Goal: Information Seeking & Learning: Compare options

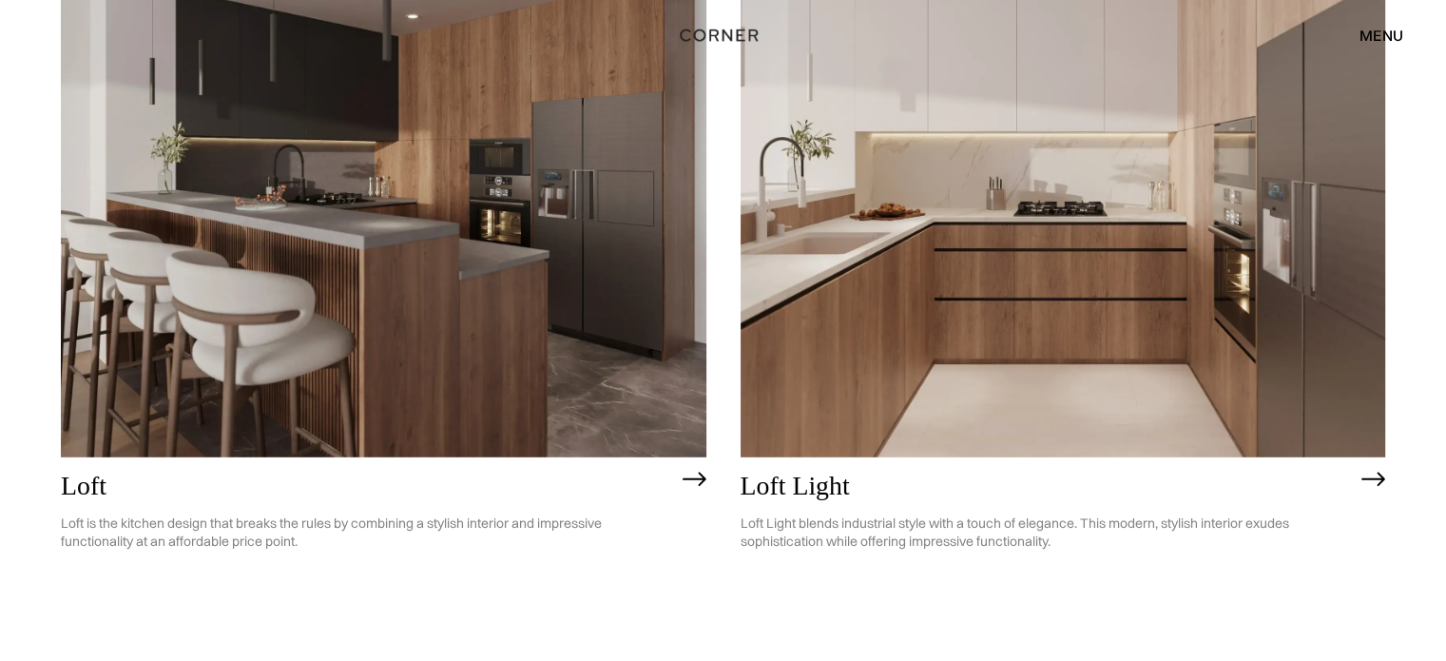
scroll to position [5339, 0]
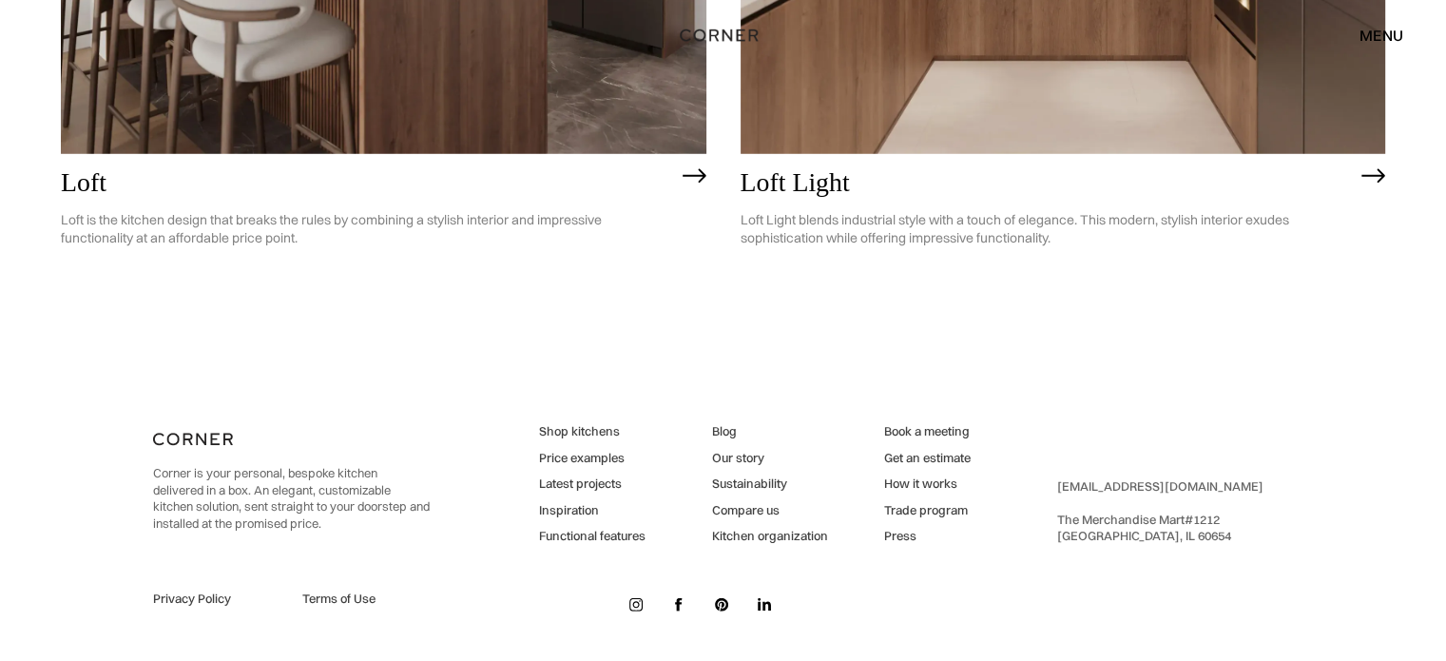
click at [569, 479] on link "Latest projects" at bounding box center [592, 483] width 106 height 17
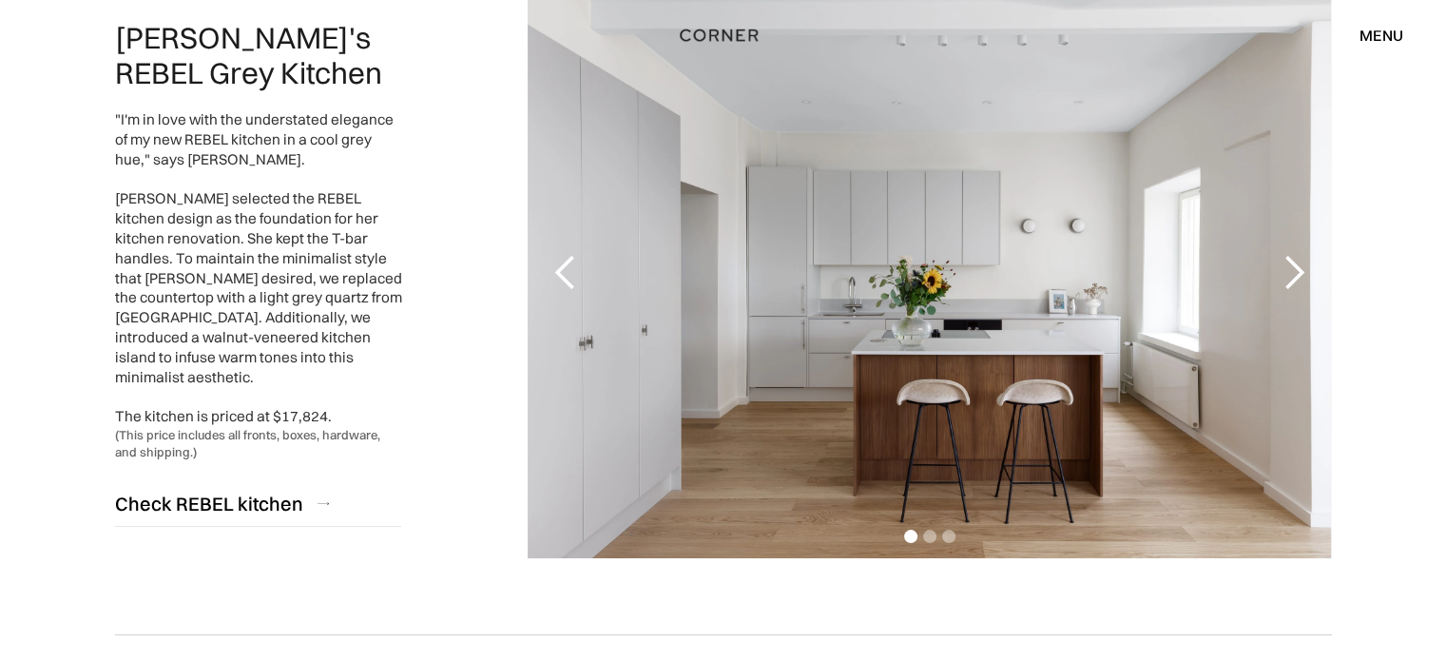
scroll to position [285, 0]
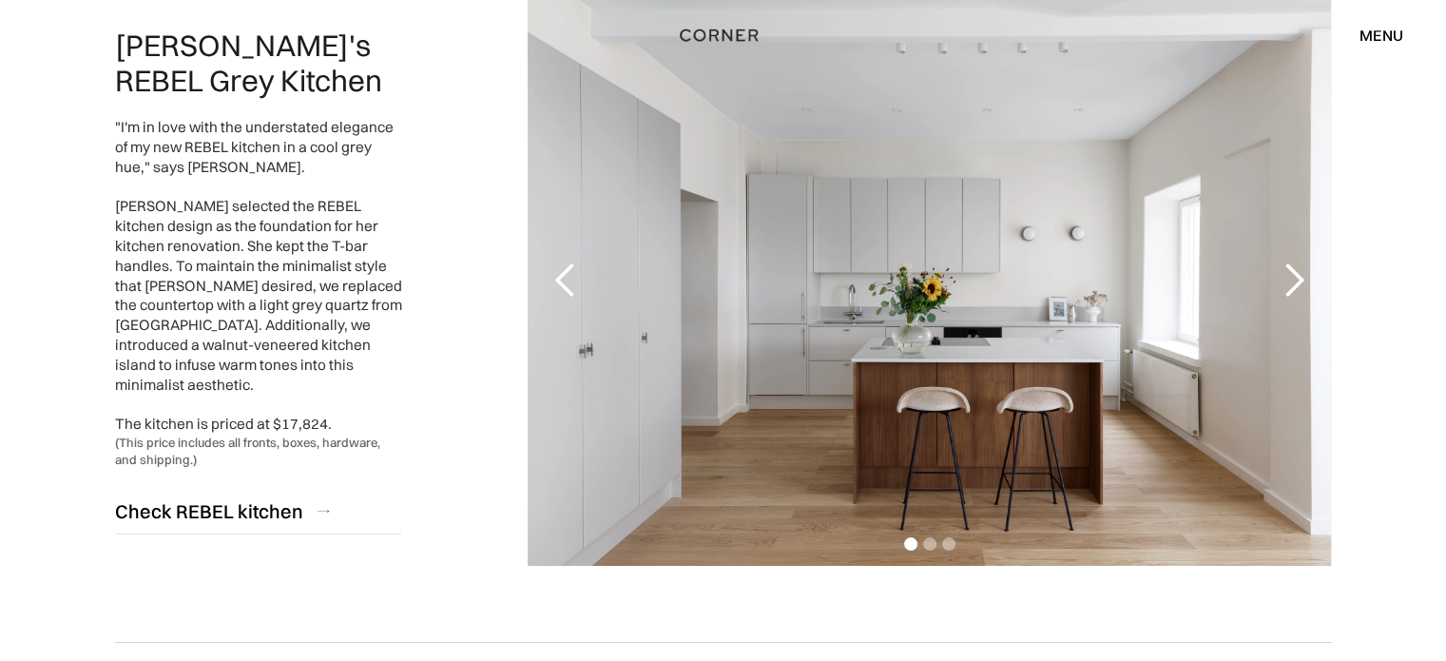
click at [1299, 283] on div "next slide" at bounding box center [1293, 280] width 38 height 38
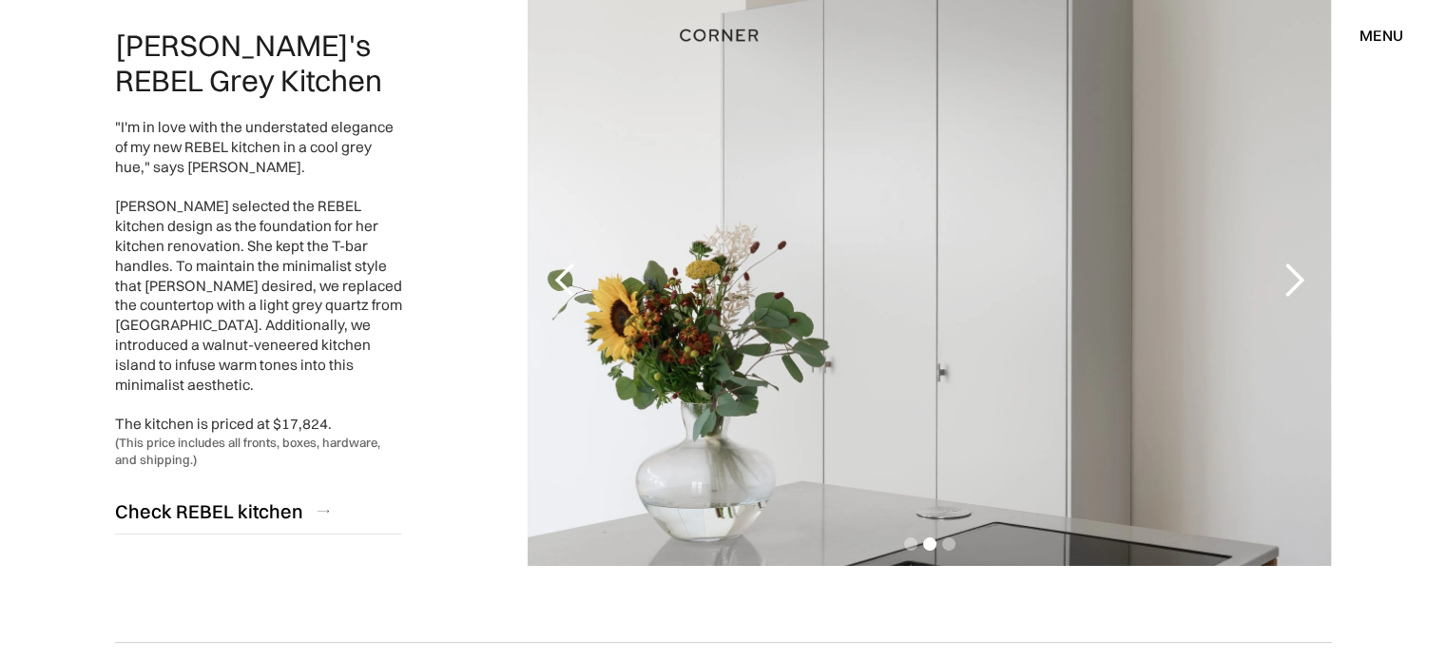
click at [1299, 283] on div "next slide" at bounding box center [1293, 280] width 38 height 38
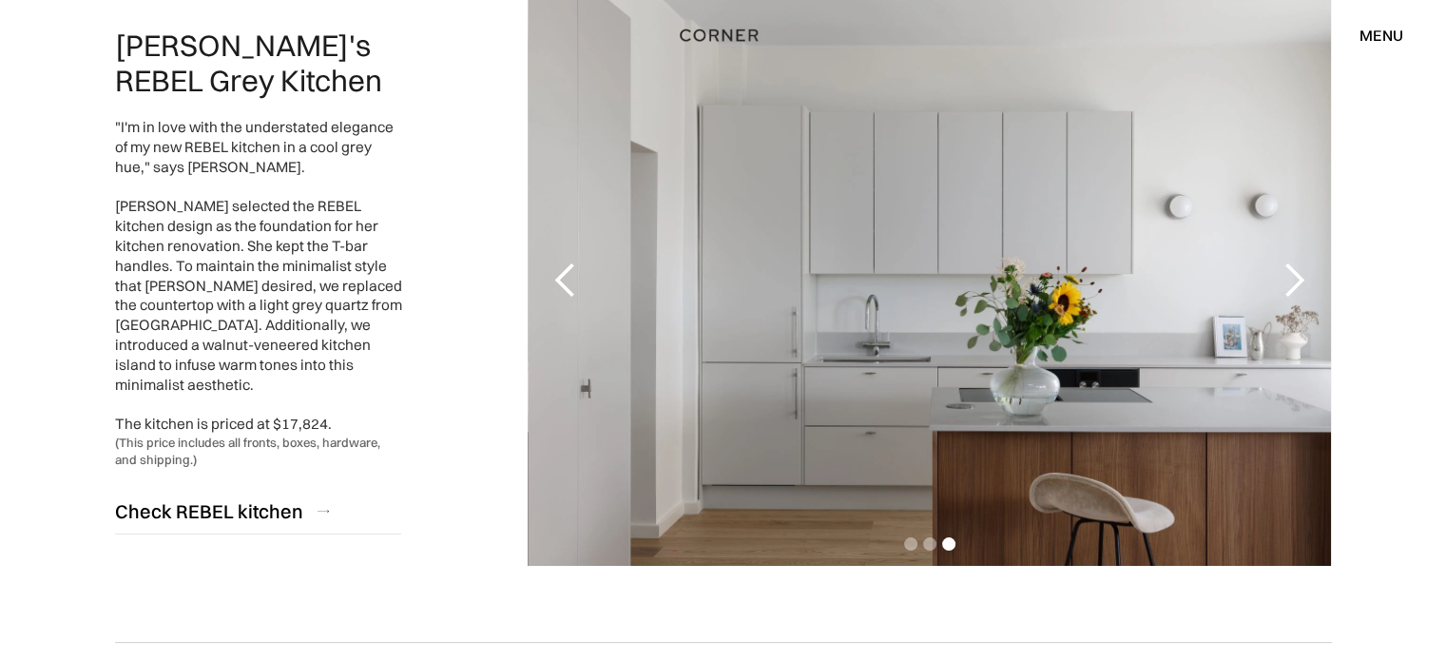
click at [1299, 283] on div "next slide" at bounding box center [1293, 280] width 38 height 38
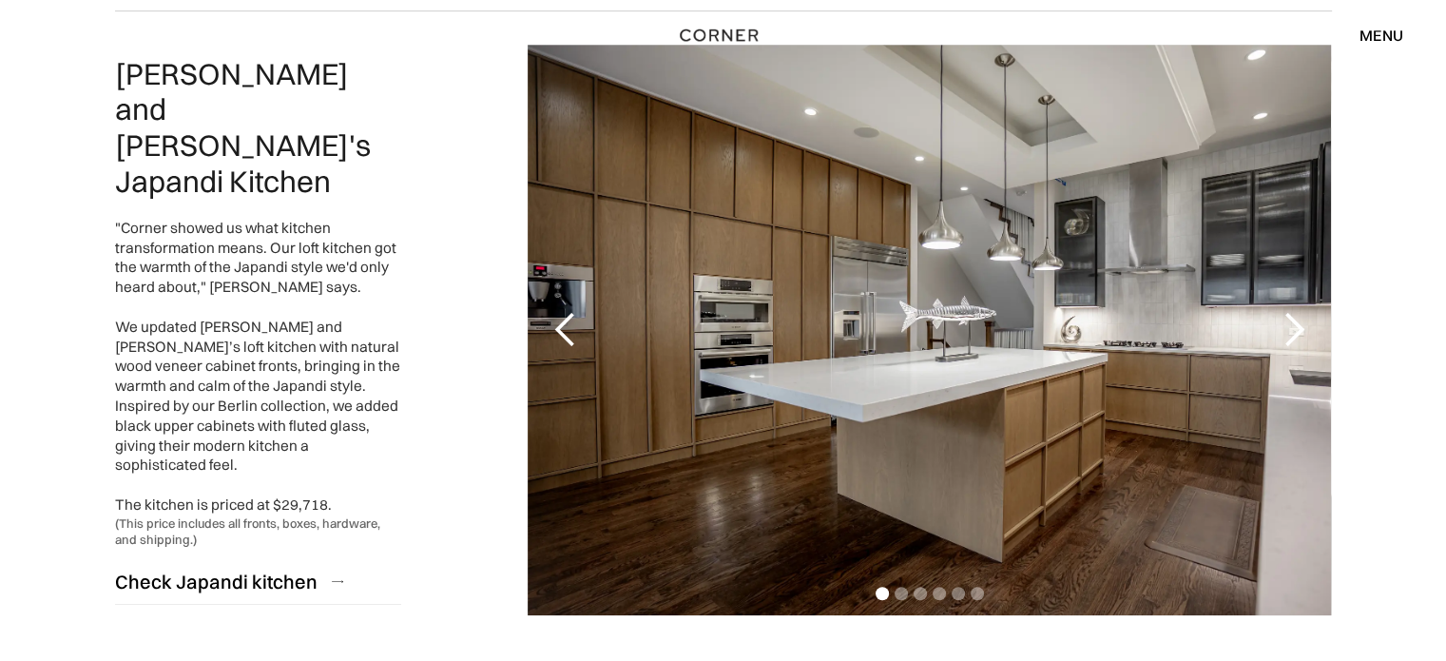
scroll to position [951, 0]
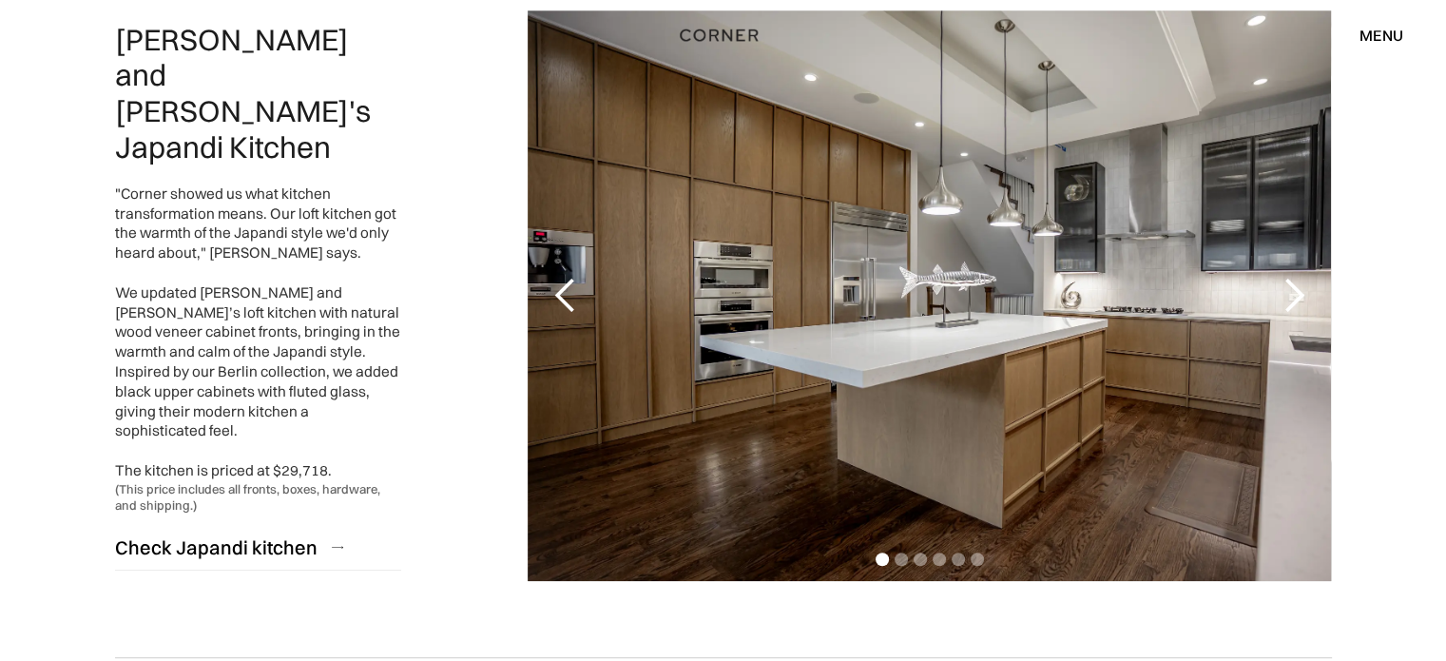
click at [1289, 292] on div "next slide" at bounding box center [1293, 296] width 38 height 38
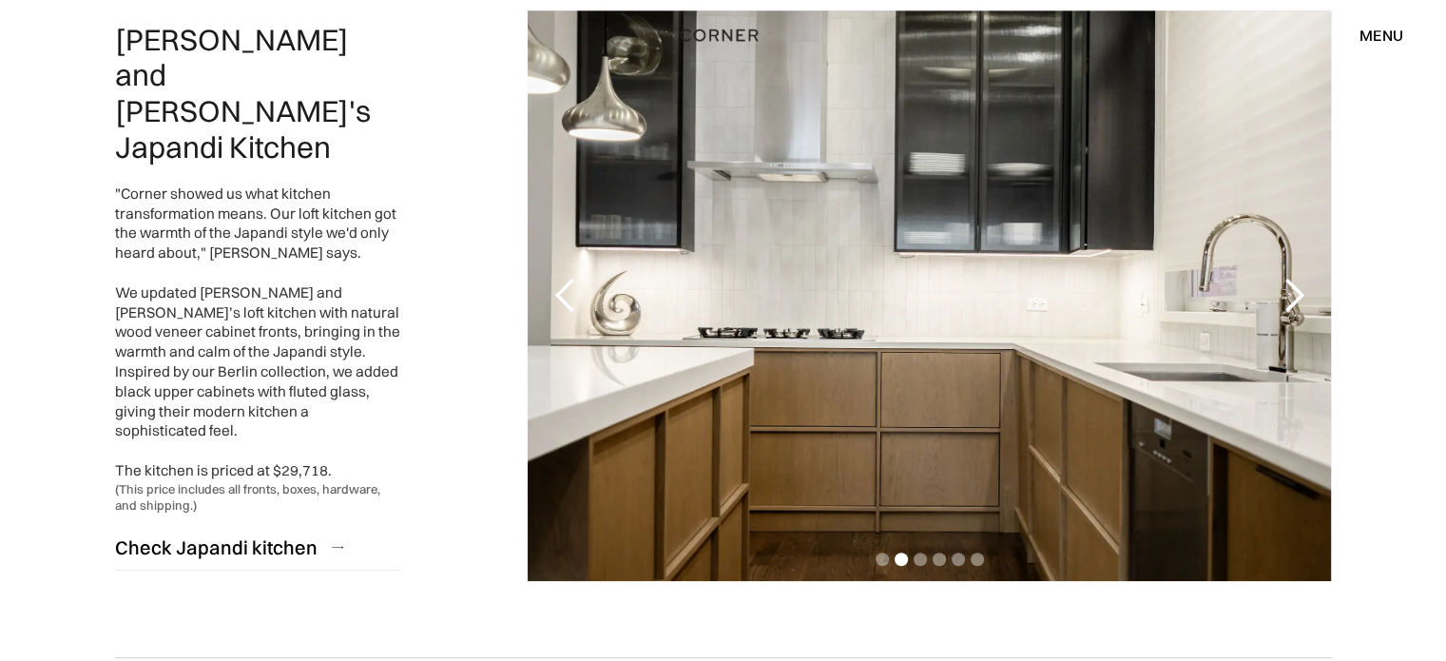
click at [1289, 292] on div "next slide" at bounding box center [1293, 296] width 38 height 38
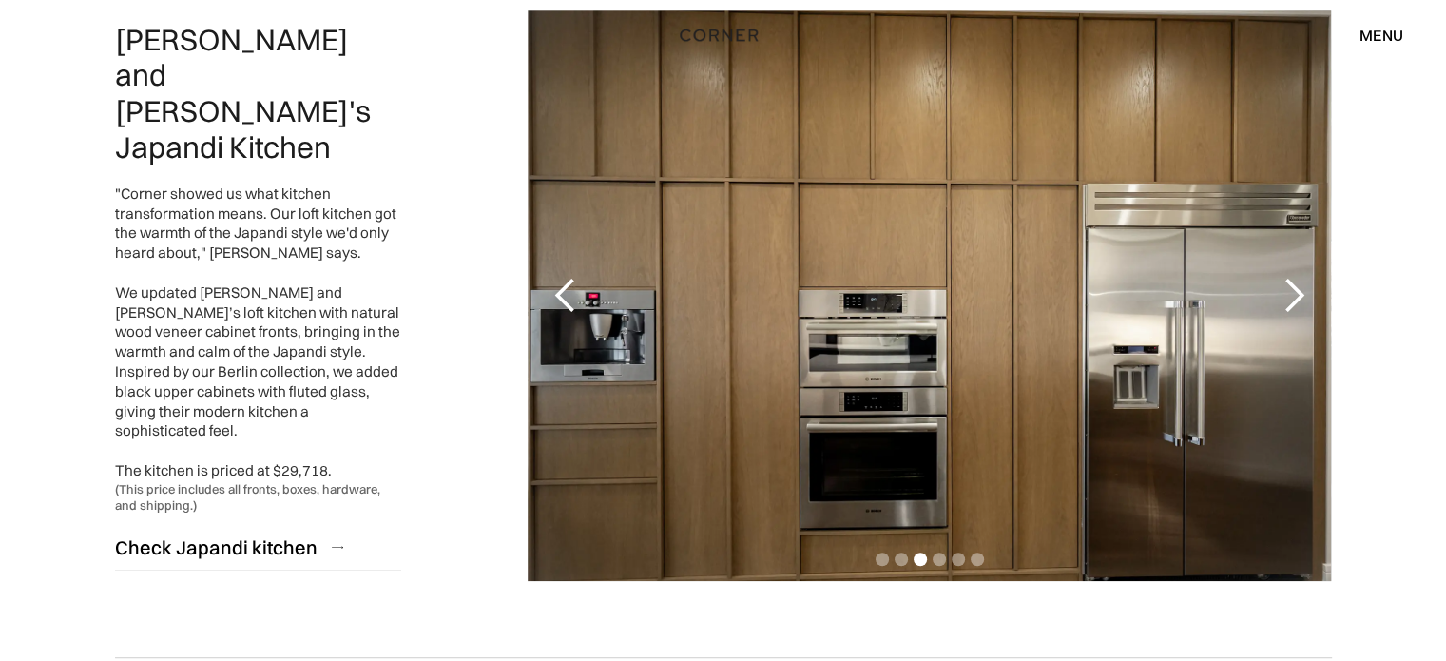
click at [1289, 292] on div "next slide" at bounding box center [1293, 296] width 38 height 38
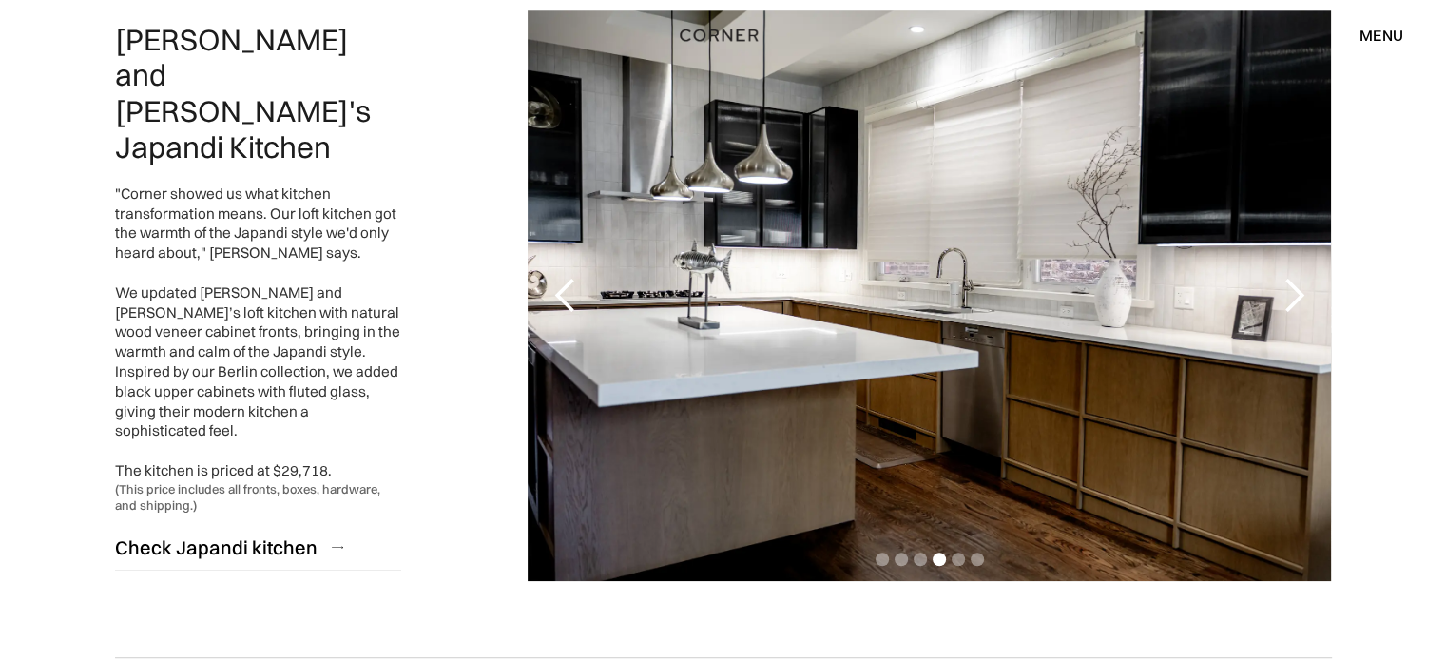
click at [1289, 292] on div "next slide" at bounding box center [1293, 296] width 38 height 38
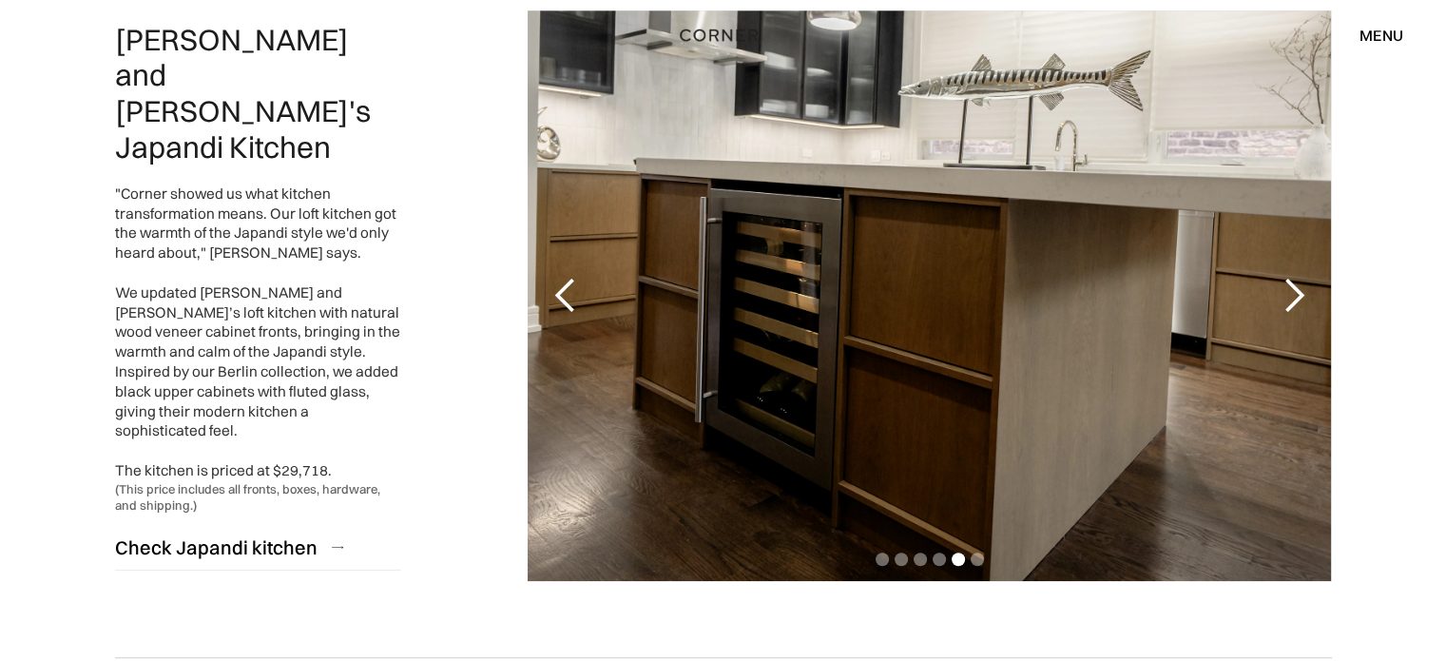
click at [1301, 296] on div "next slide" at bounding box center [1293, 296] width 38 height 38
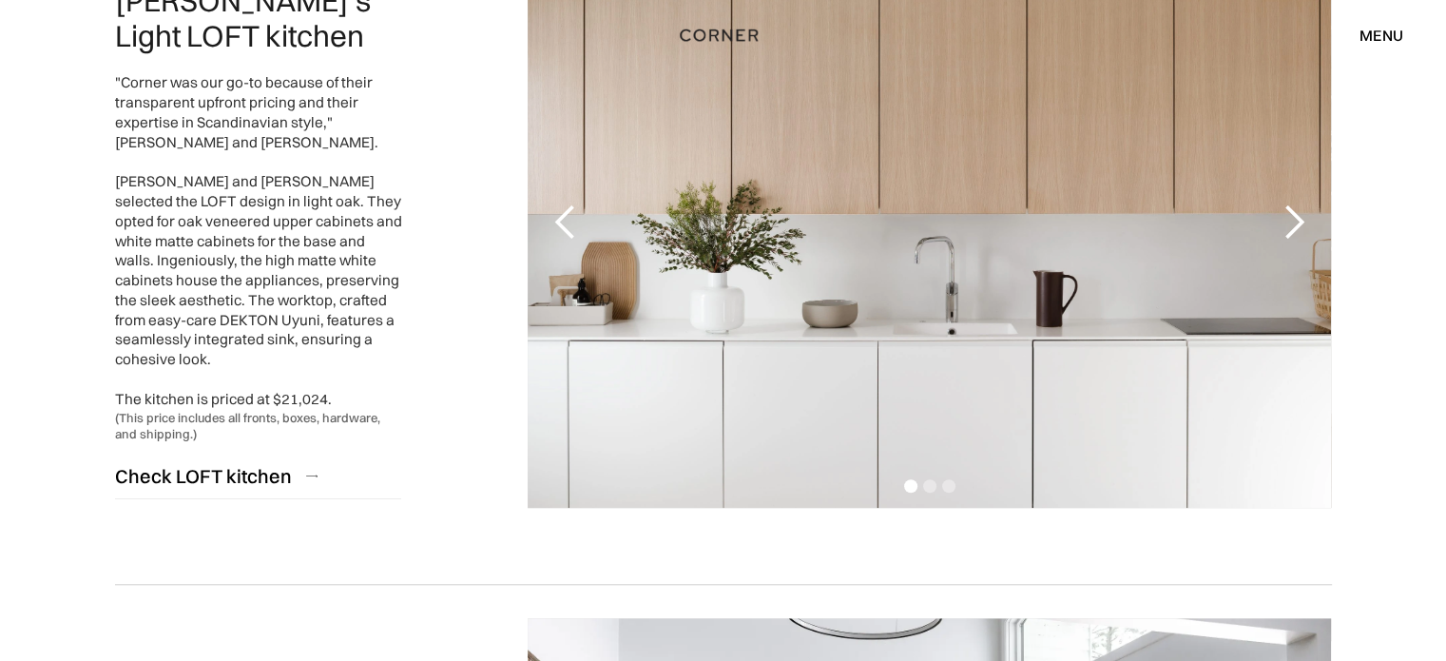
scroll to position [1711, 0]
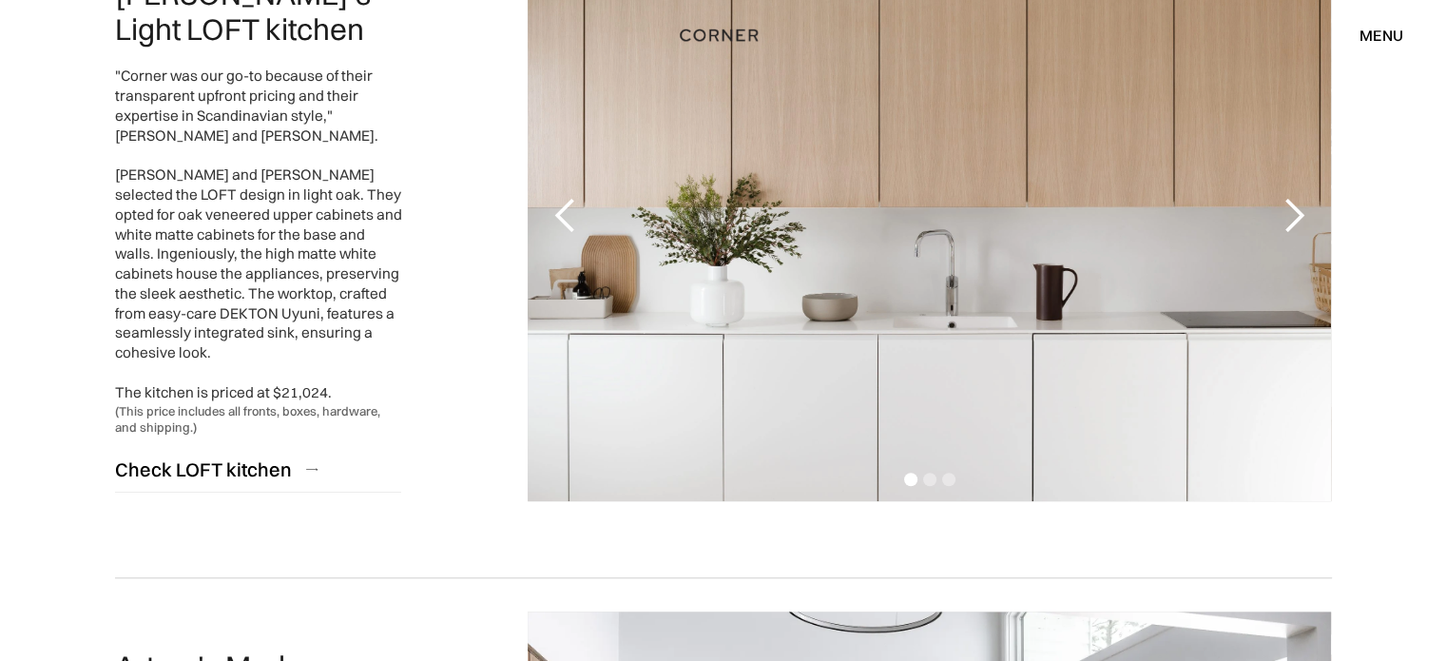
click at [1278, 228] on div "next slide" at bounding box center [1293, 216] width 38 height 38
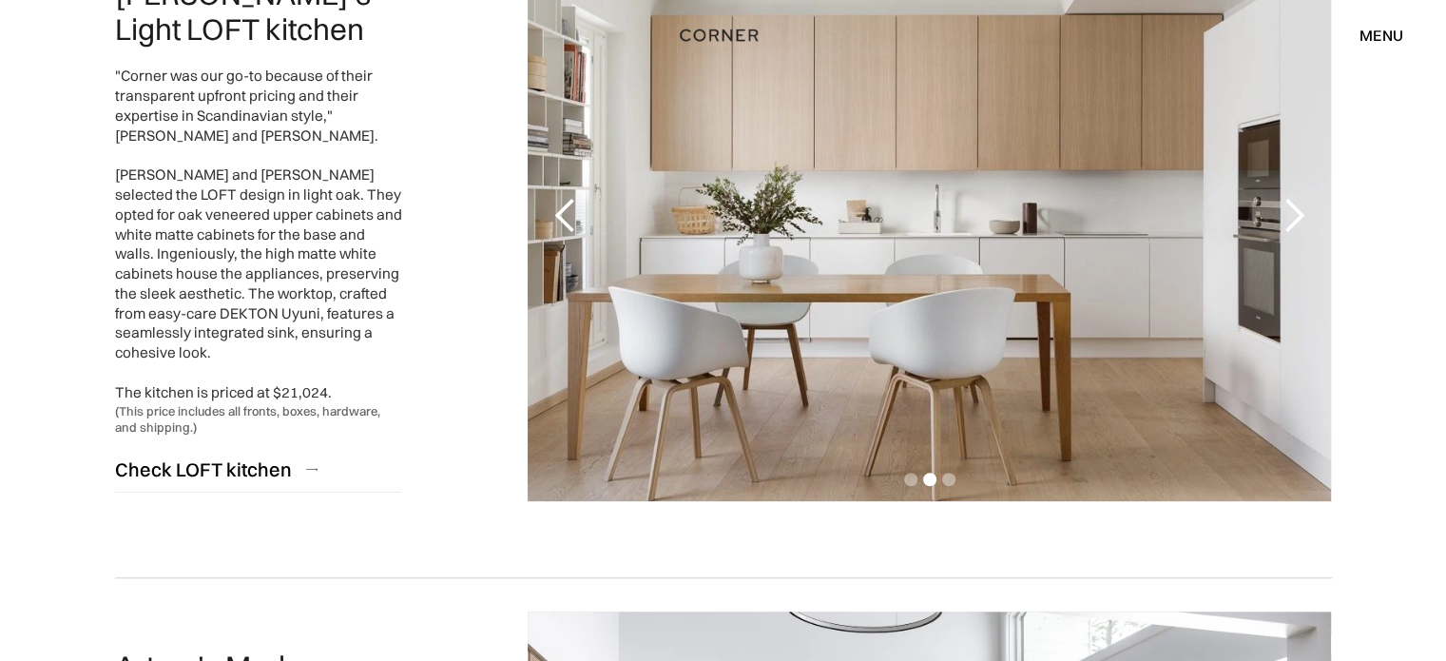
click at [1276, 231] on div "next slide" at bounding box center [1293, 216] width 38 height 38
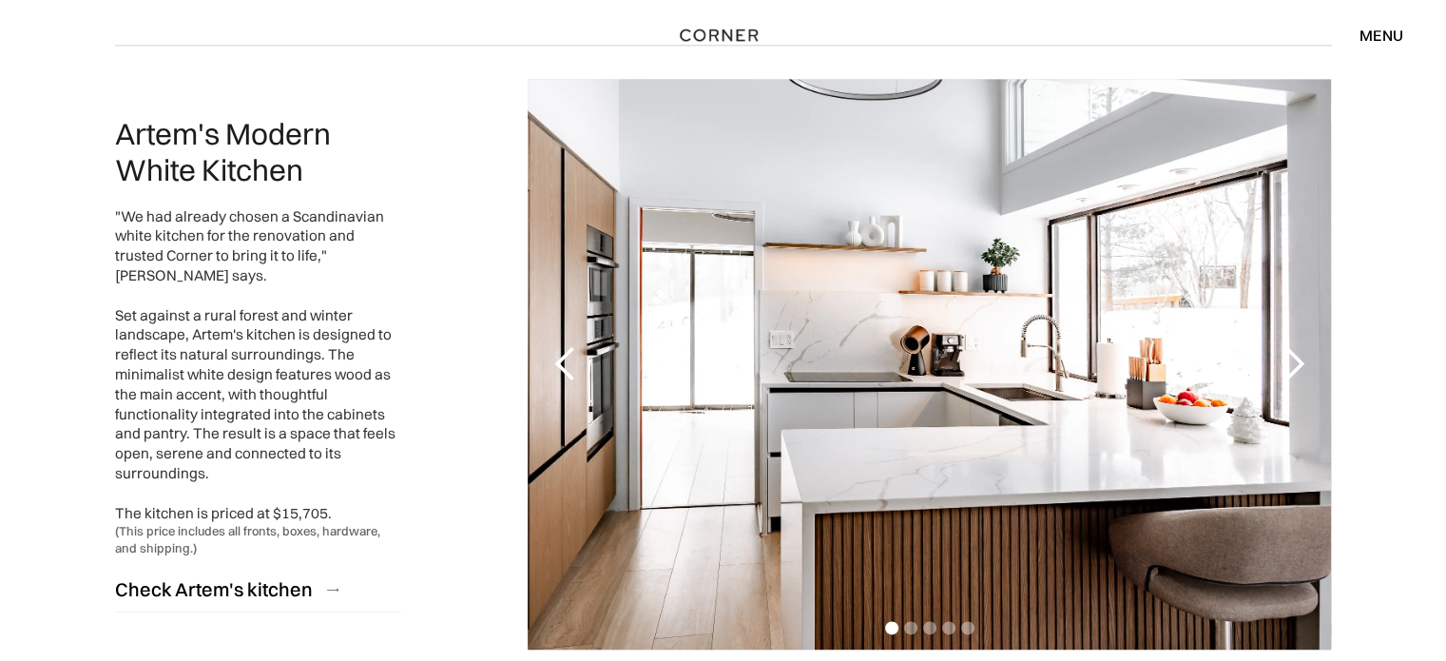
scroll to position [2282, 0]
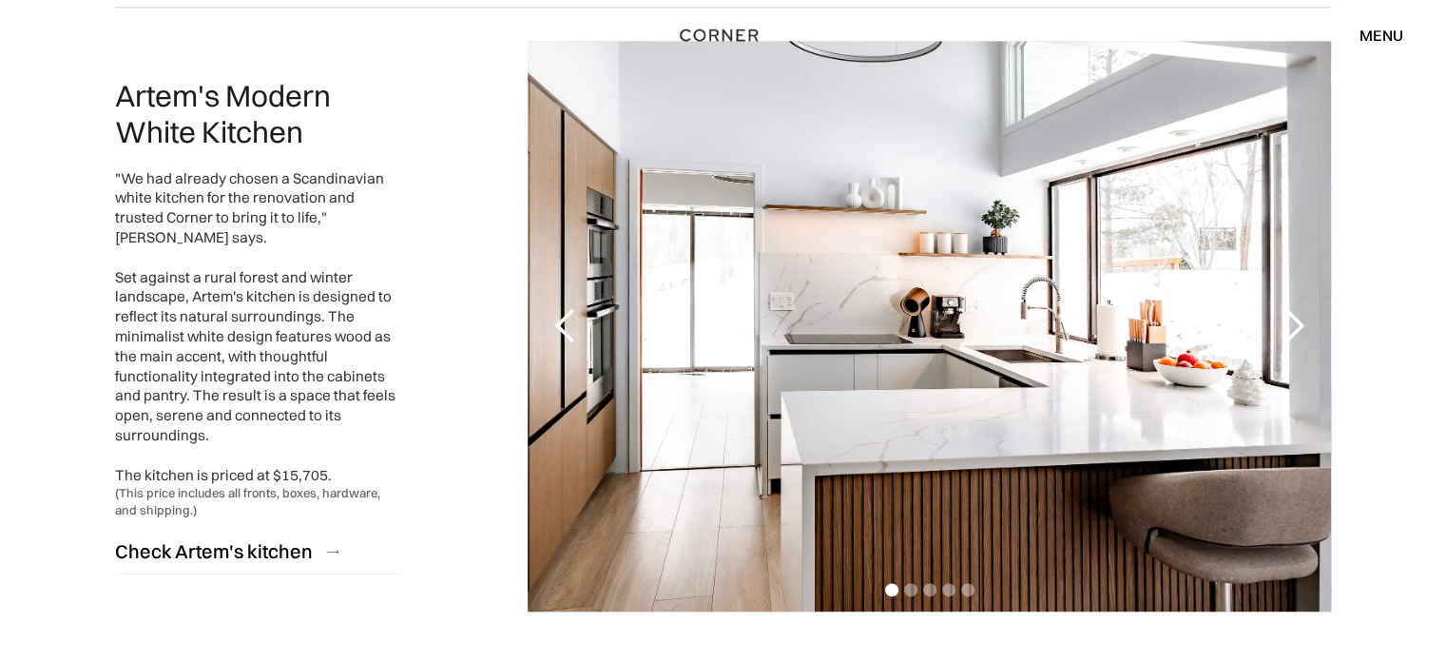
click at [1298, 317] on div "next slide" at bounding box center [1293, 326] width 38 height 38
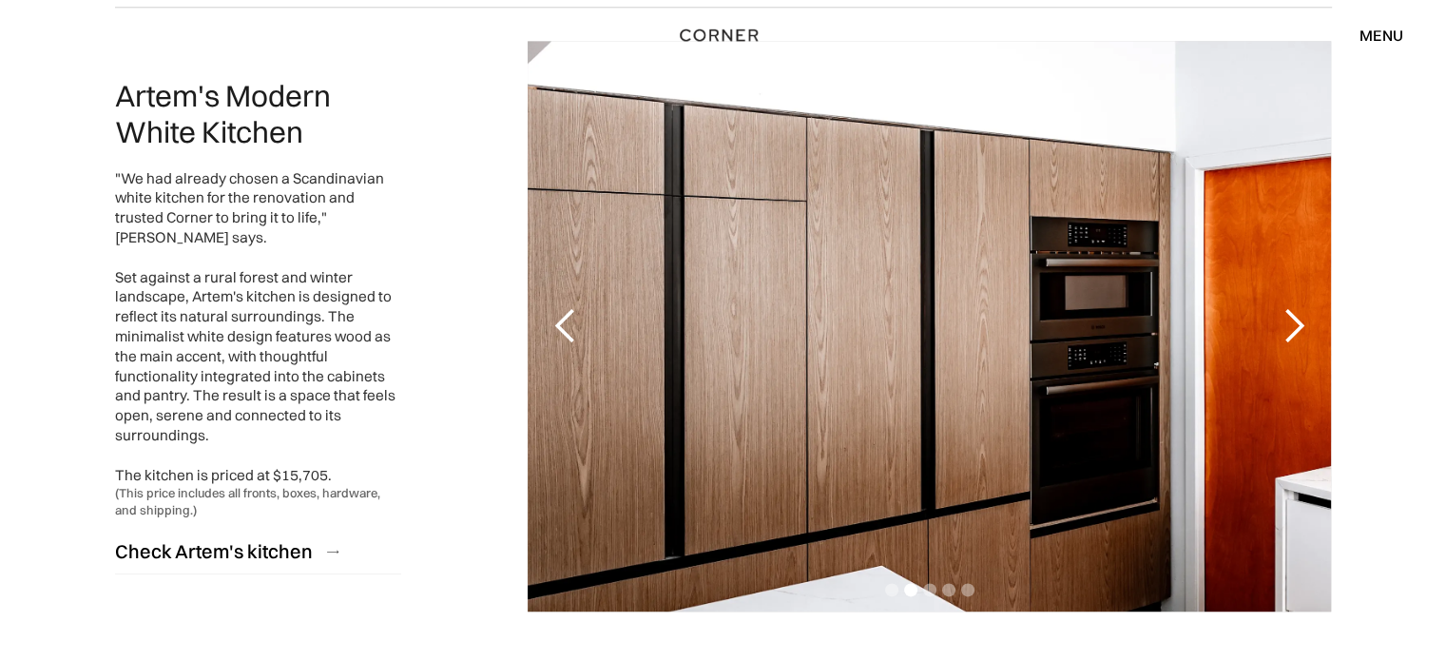
click at [1296, 322] on div "next slide" at bounding box center [1293, 326] width 38 height 38
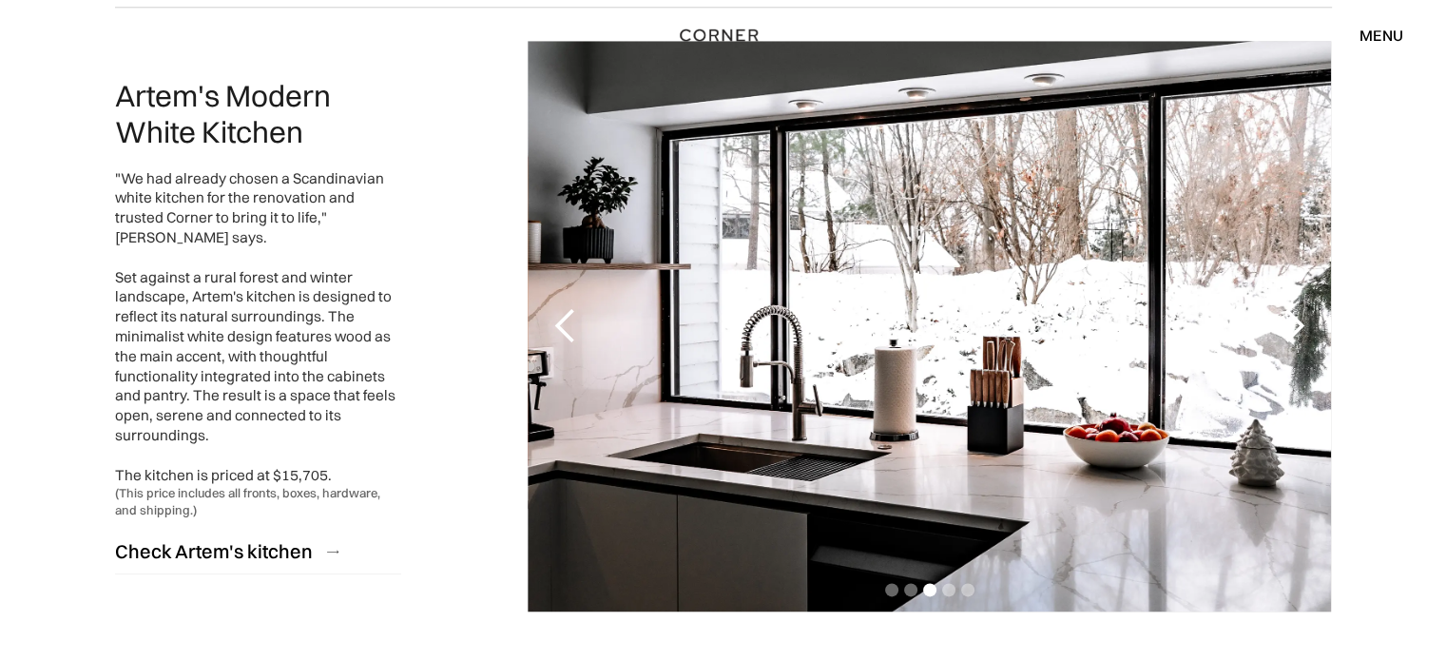
click at [1302, 330] on div "next slide" at bounding box center [1293, 326] width 38 height 38
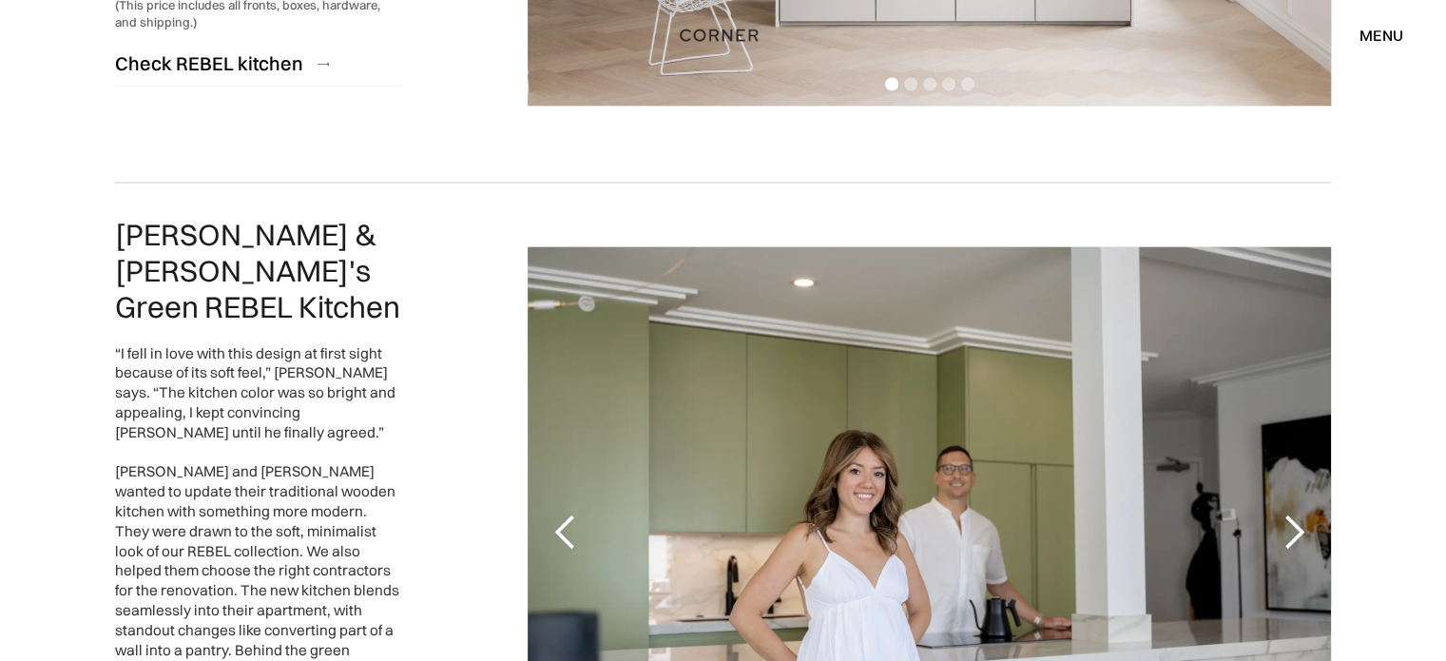
scroll to position [3613, 0]
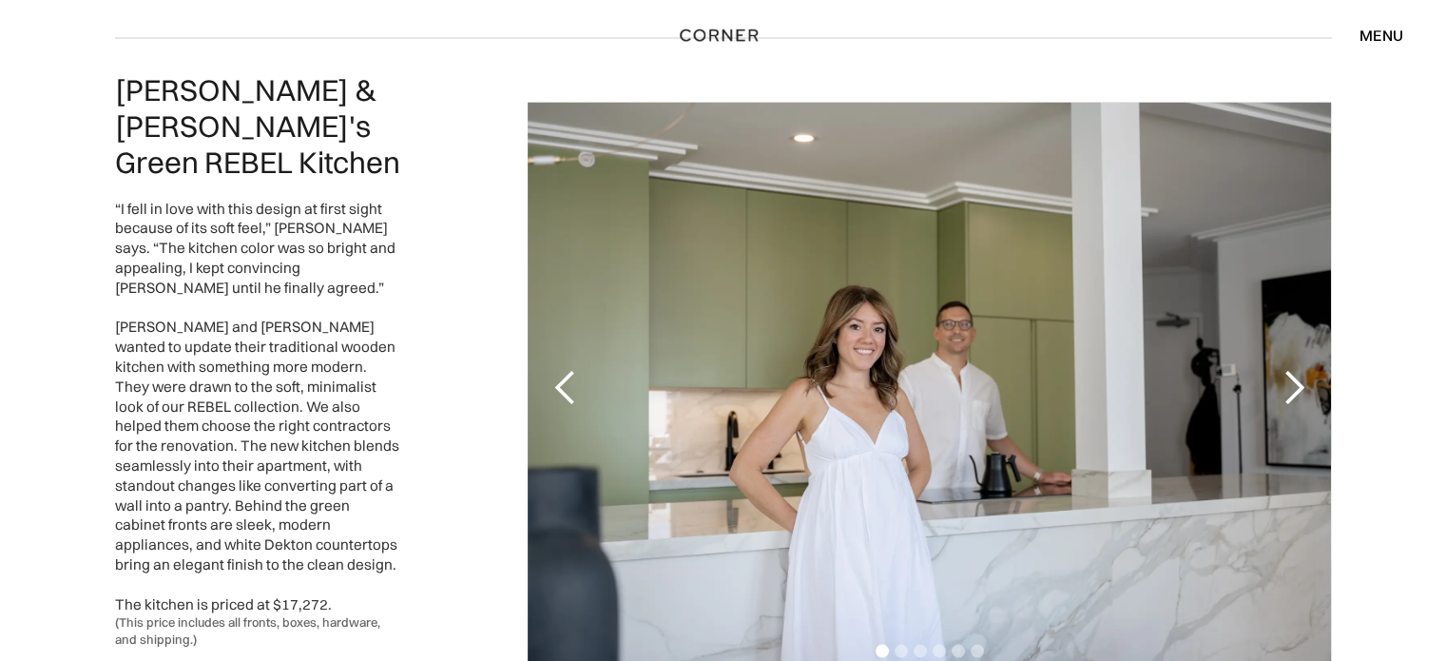
click at [1285, 368] on div "next slide" at bounding box center [1293, 387] width 38 height 38
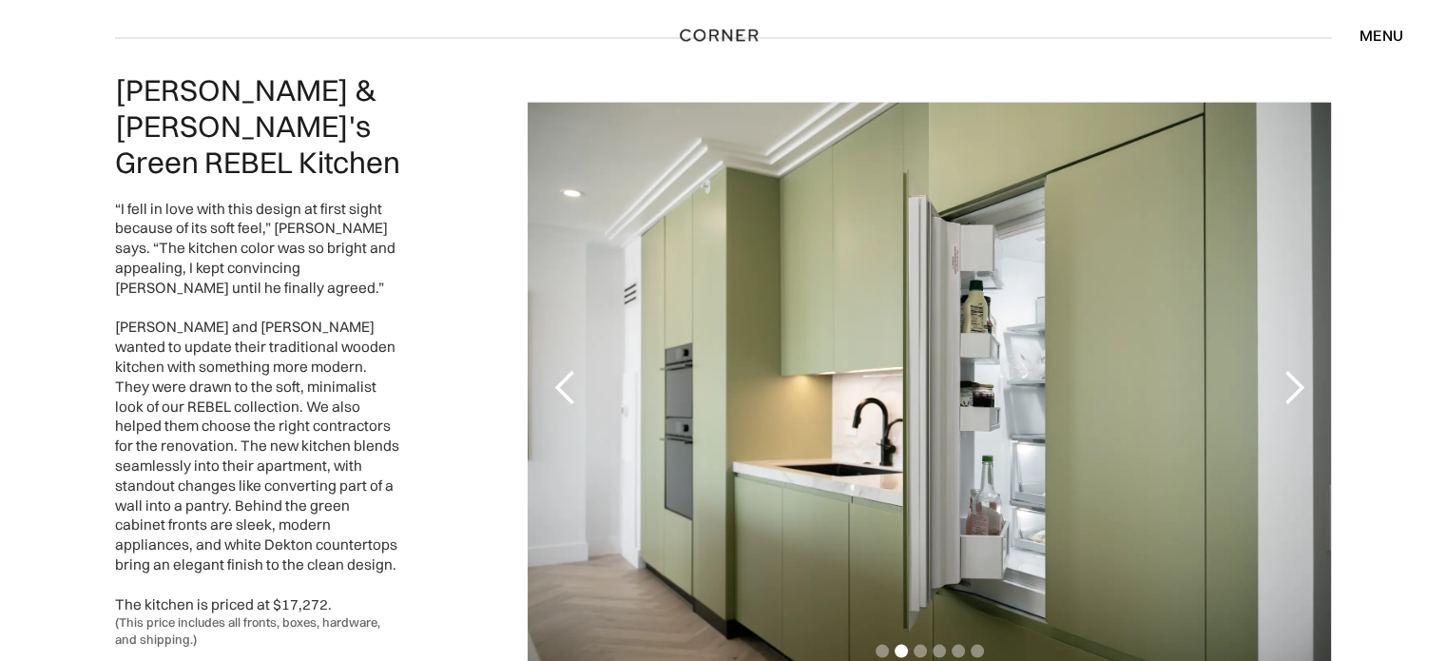
click at [1285, 368] on div "next slide" at bounding box center [1293, 387] width 38 height 38
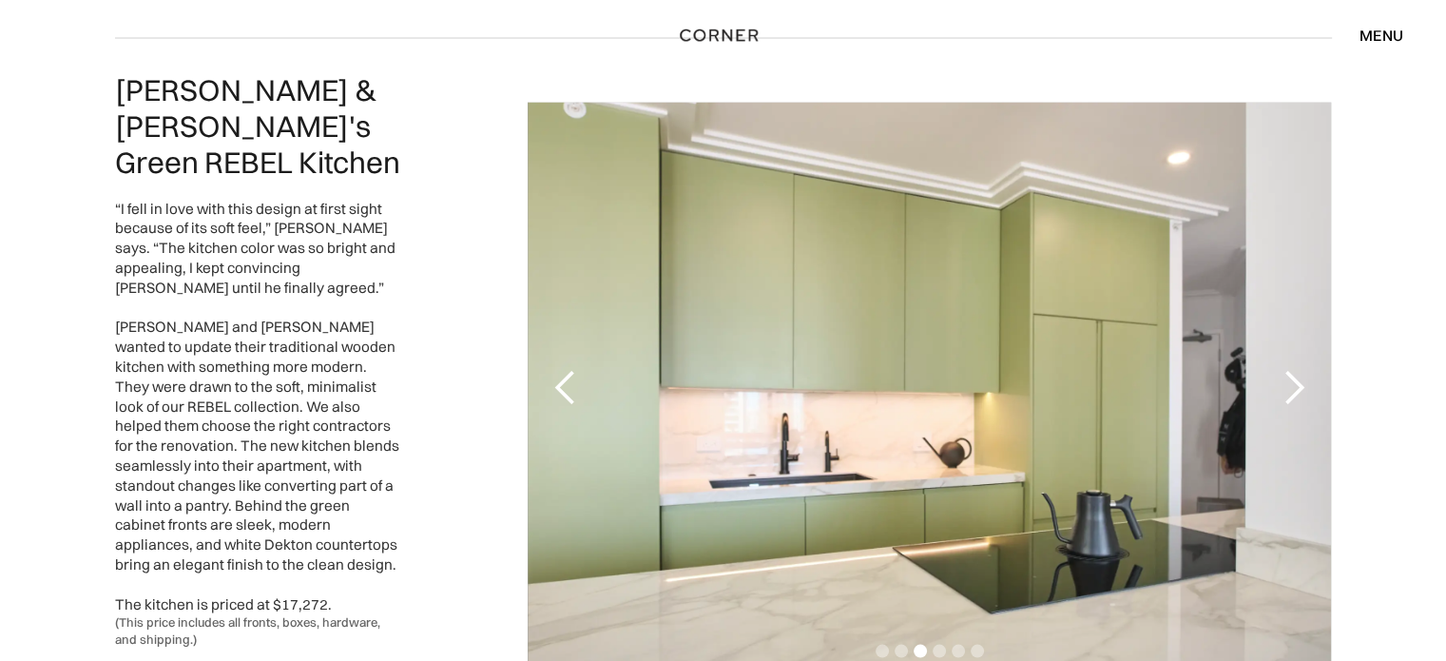
click at [1284, 368] on div "next slide" at bounding box center [1293, 387] width 38 height 38
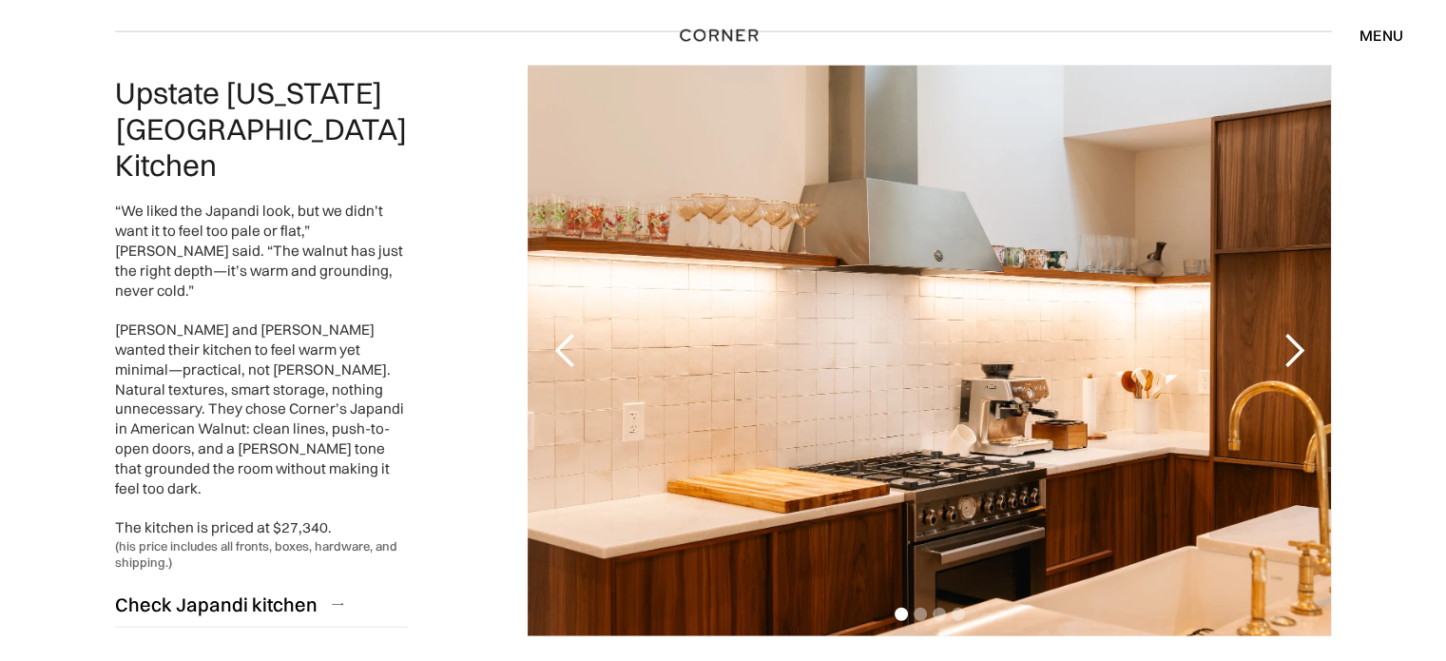
scroll to position [4374, 0]
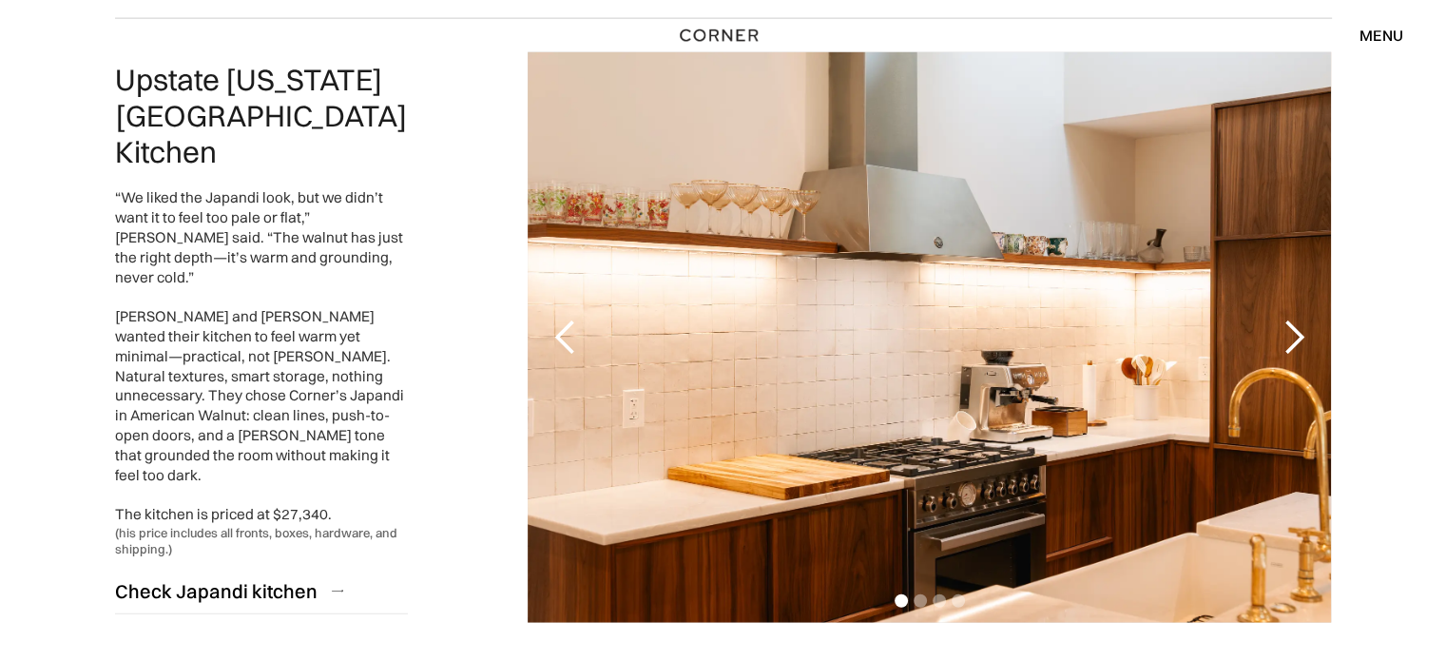
click at [1299, 319] on div "next slide" at bounding box center [1293, 338] width 38 height 38
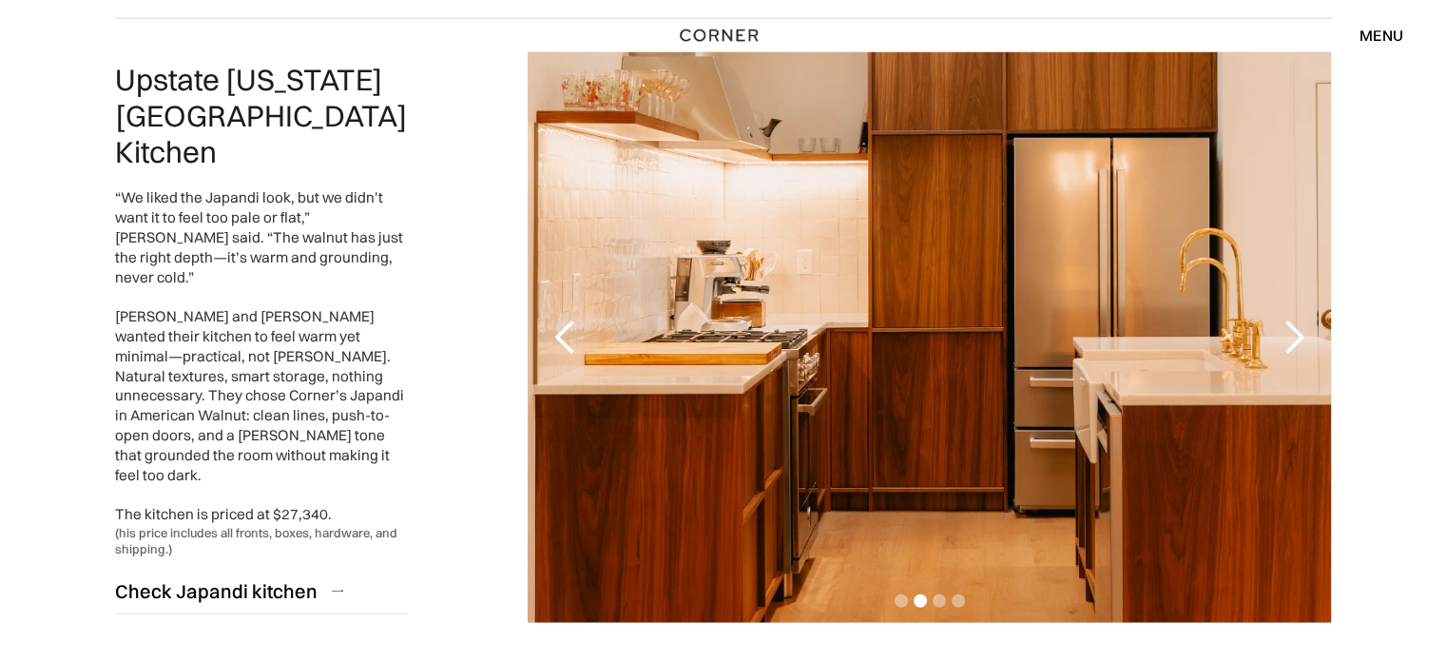
click at [1289, 319] on div "next slide" at bounding box center [1293, 338] width 38 height 38
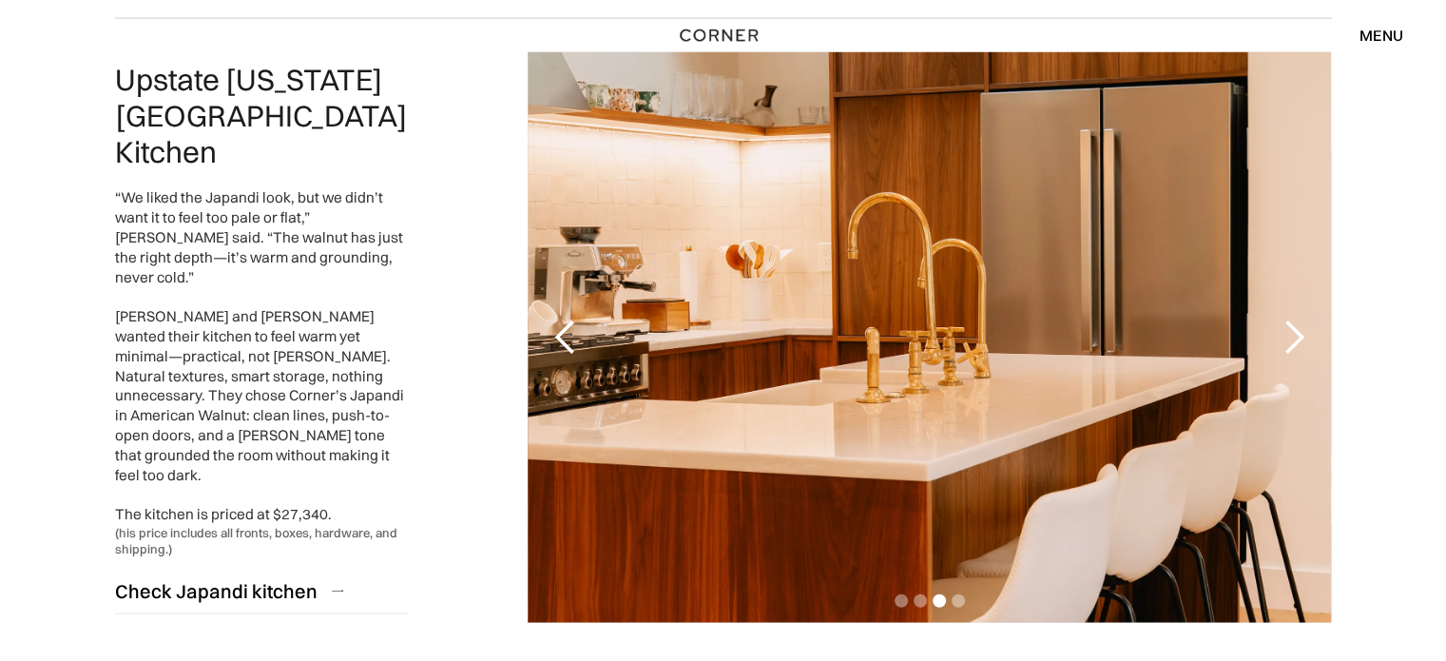
click at [1289, 319] on div "next slide" at bounding box center [1293, 338] width 38 height 38
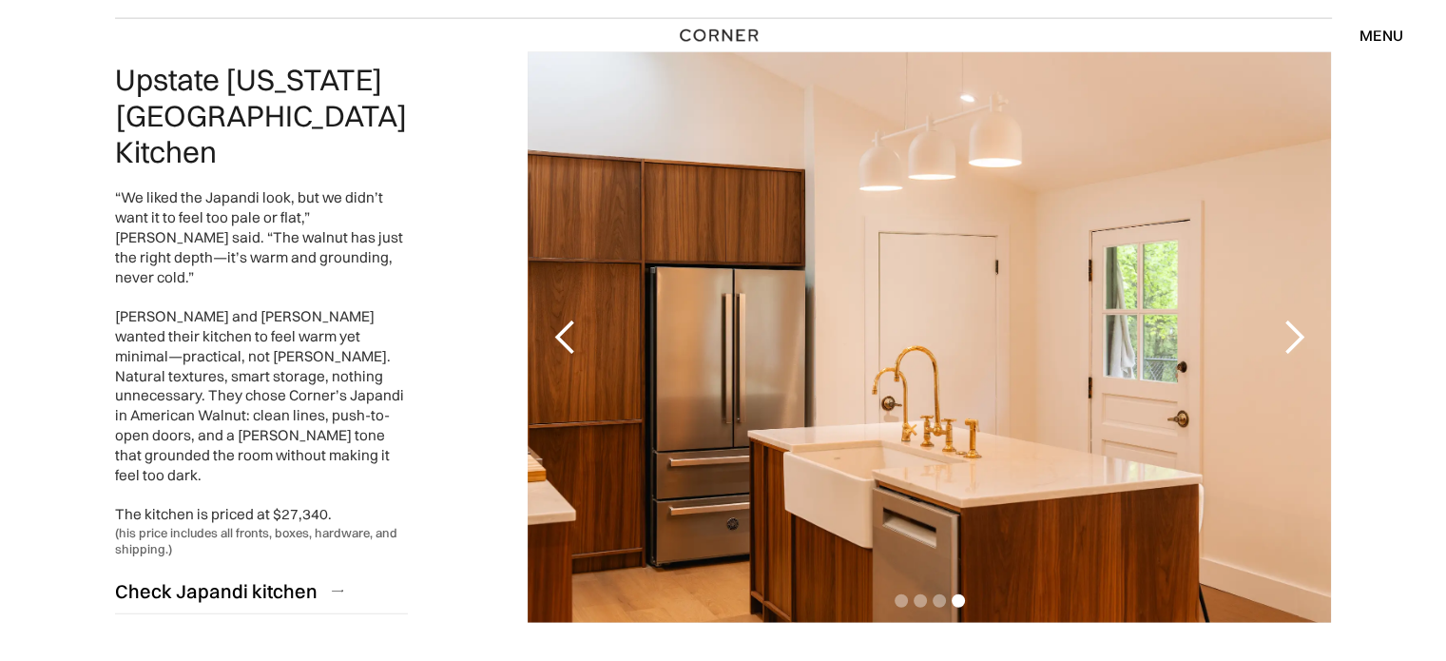
click at [1289, 319] on div "next slide" at bounding box center [1293, 338] width 38 height 38
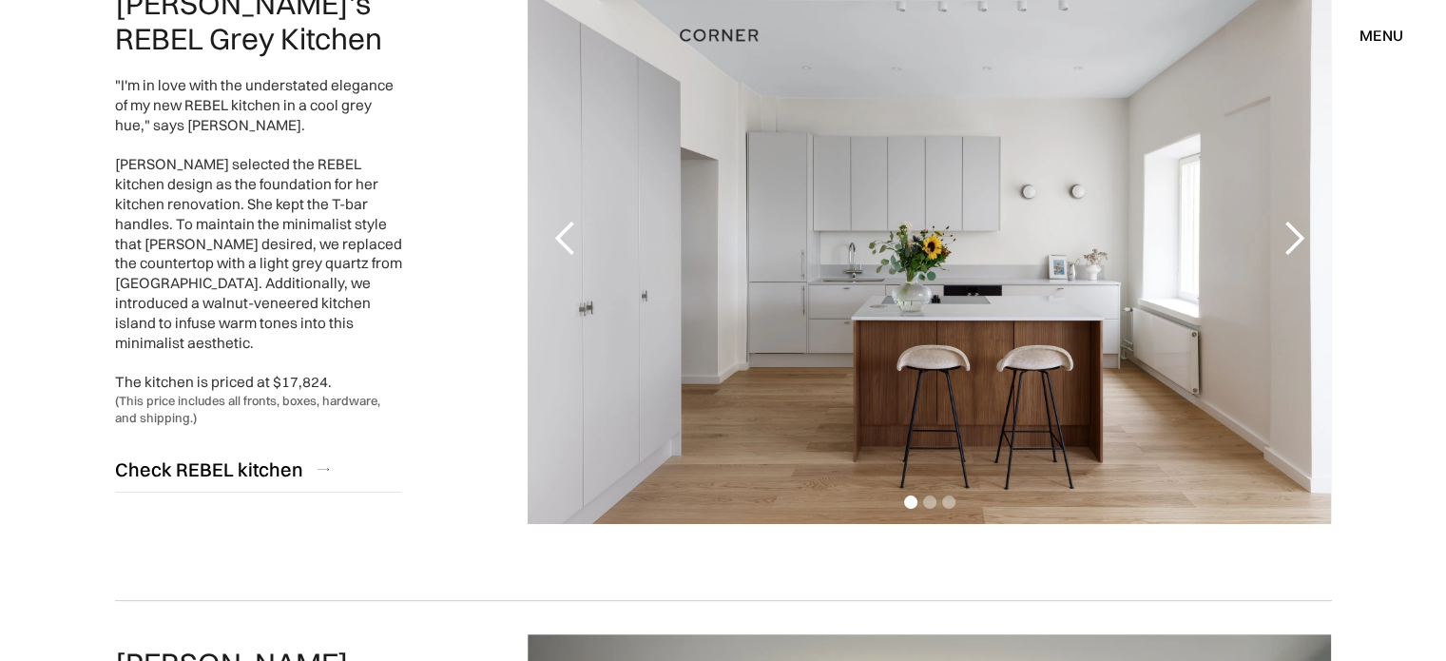
scroll to position [0, 0]
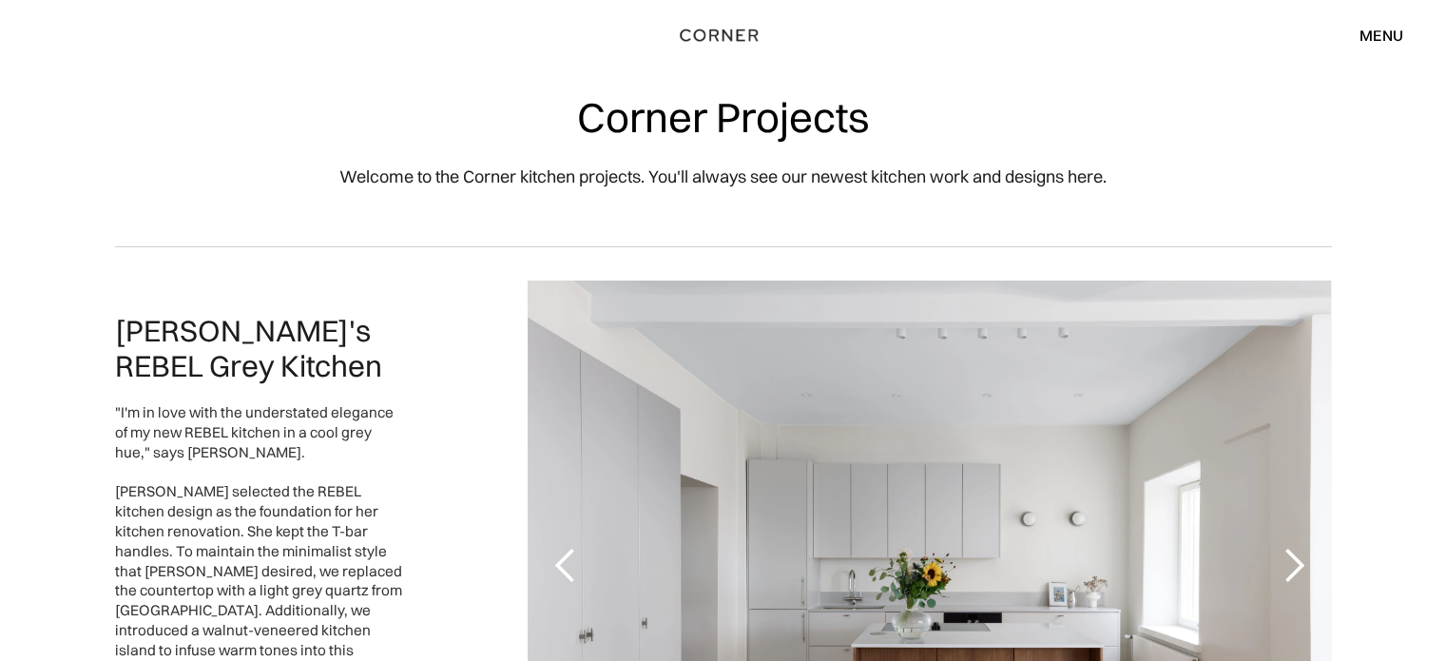
click at [1371, 32] on div "menu" at bounding box center [1382, 35] width 44 height 15
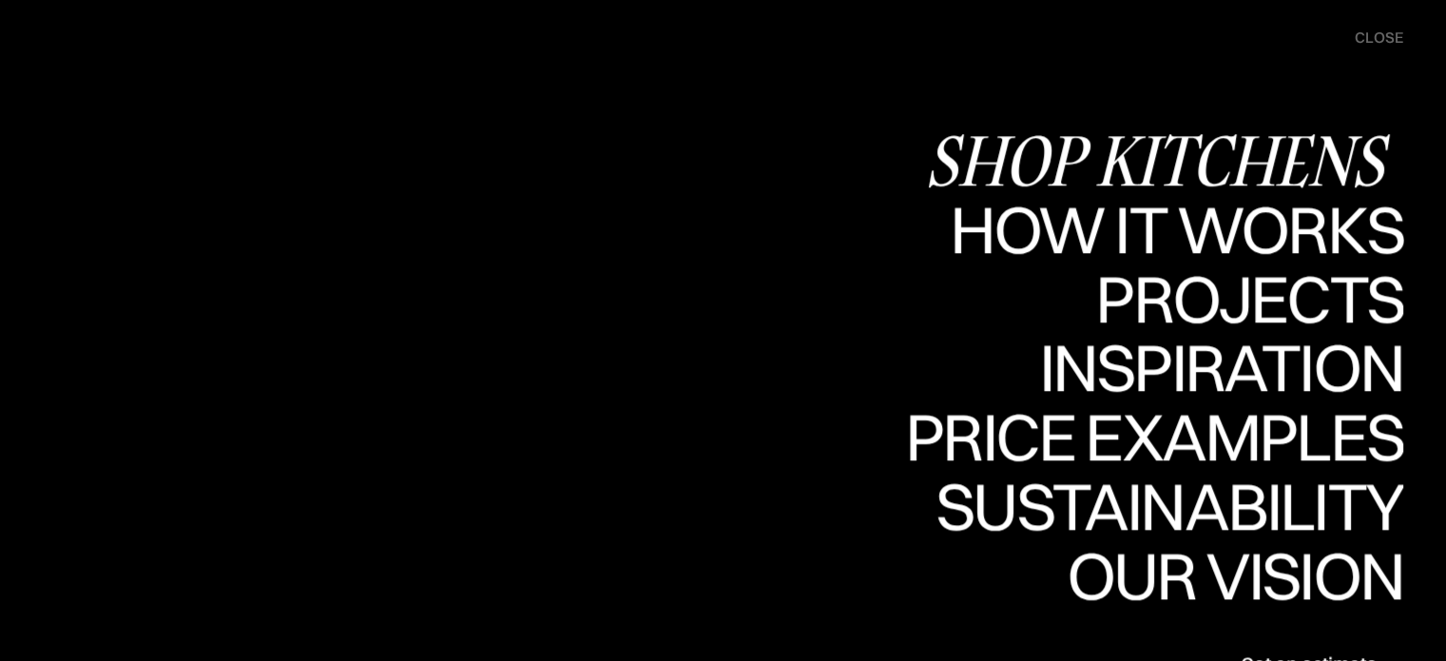
click at [1216, 173] on div "Shop Kitchens" at bounding box center [1164, 159] width 478 height 67
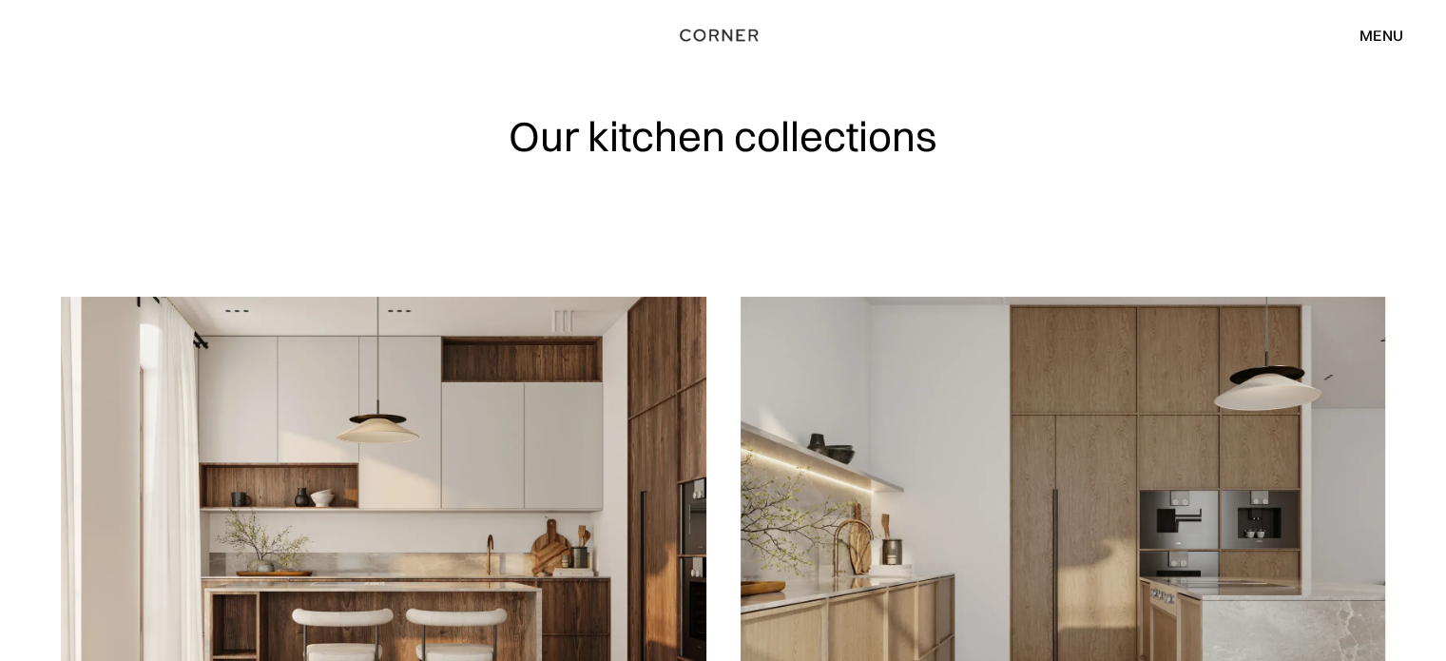
click at [1362, 28] on div "menu" at bounding box center [1382, 35] width 44 height 15
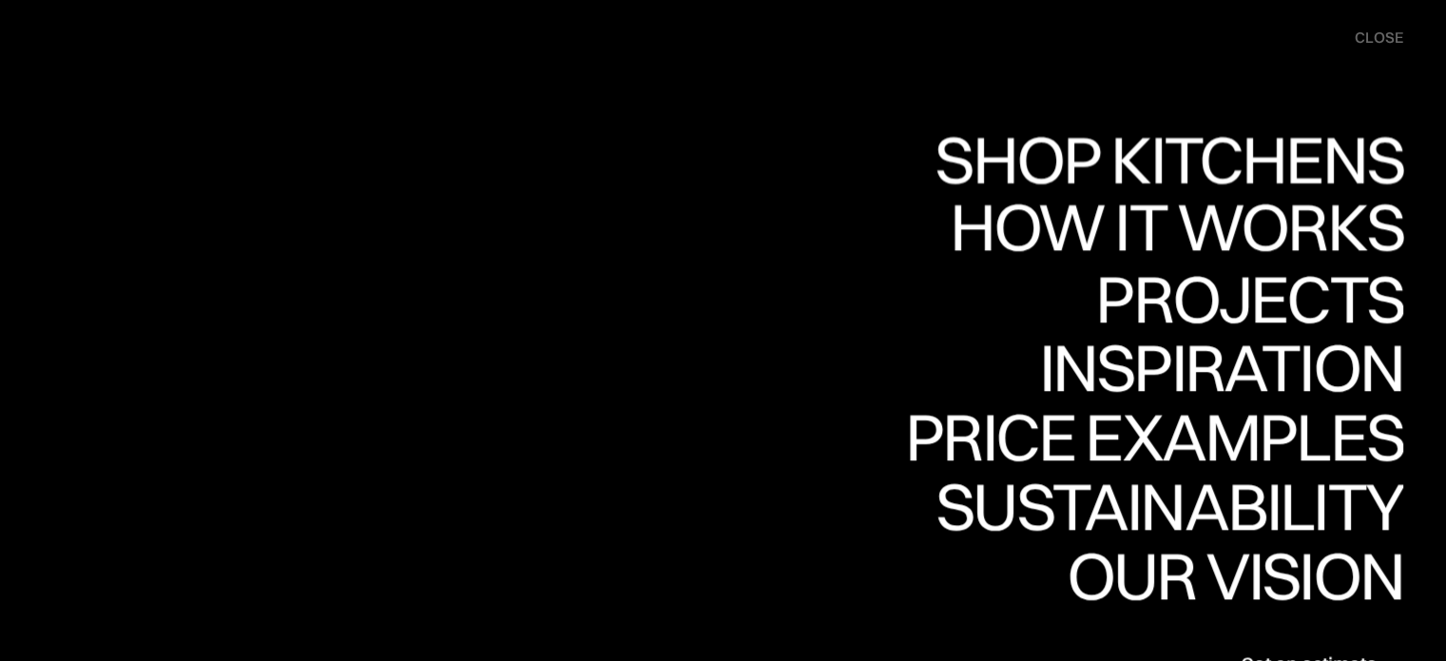
click at [1194, 214] on div "How it works" at bounding box center [1174, 226] width 458 height 67
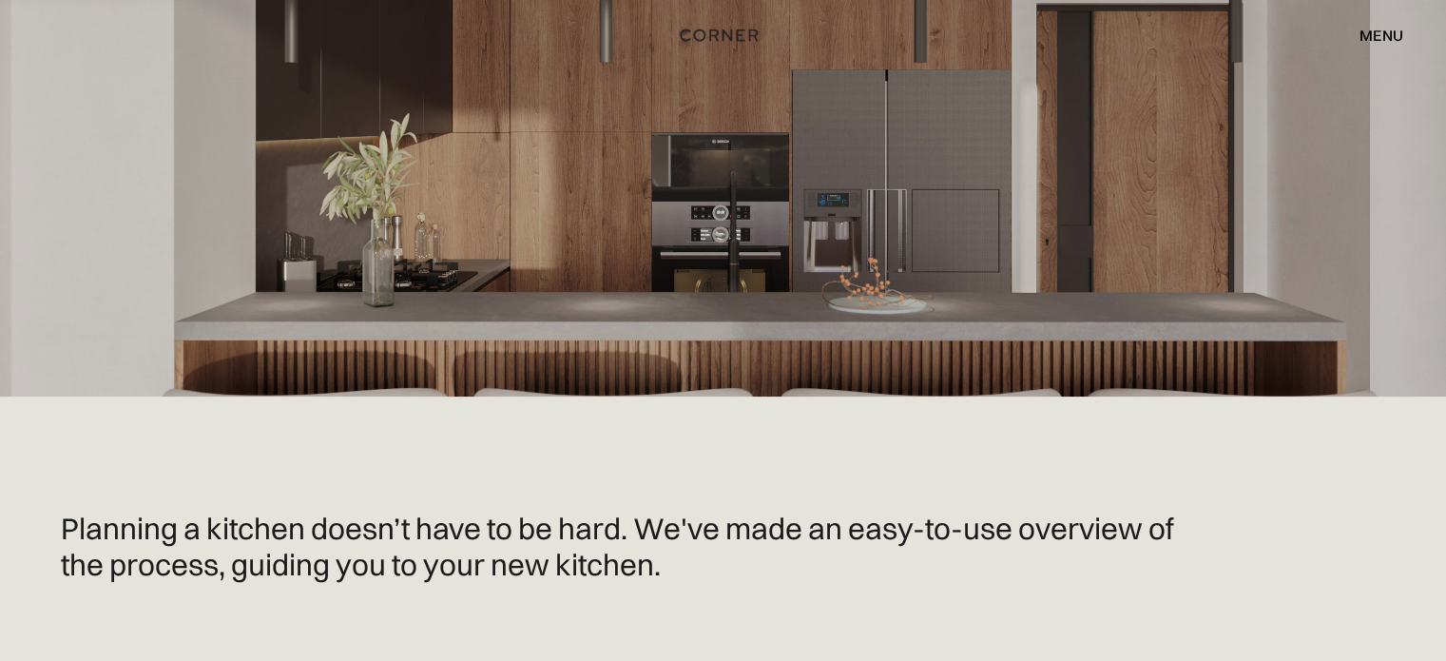
click at [1395, 37] on div "menu" at bounding box center [1382, 35] width 44 height 15
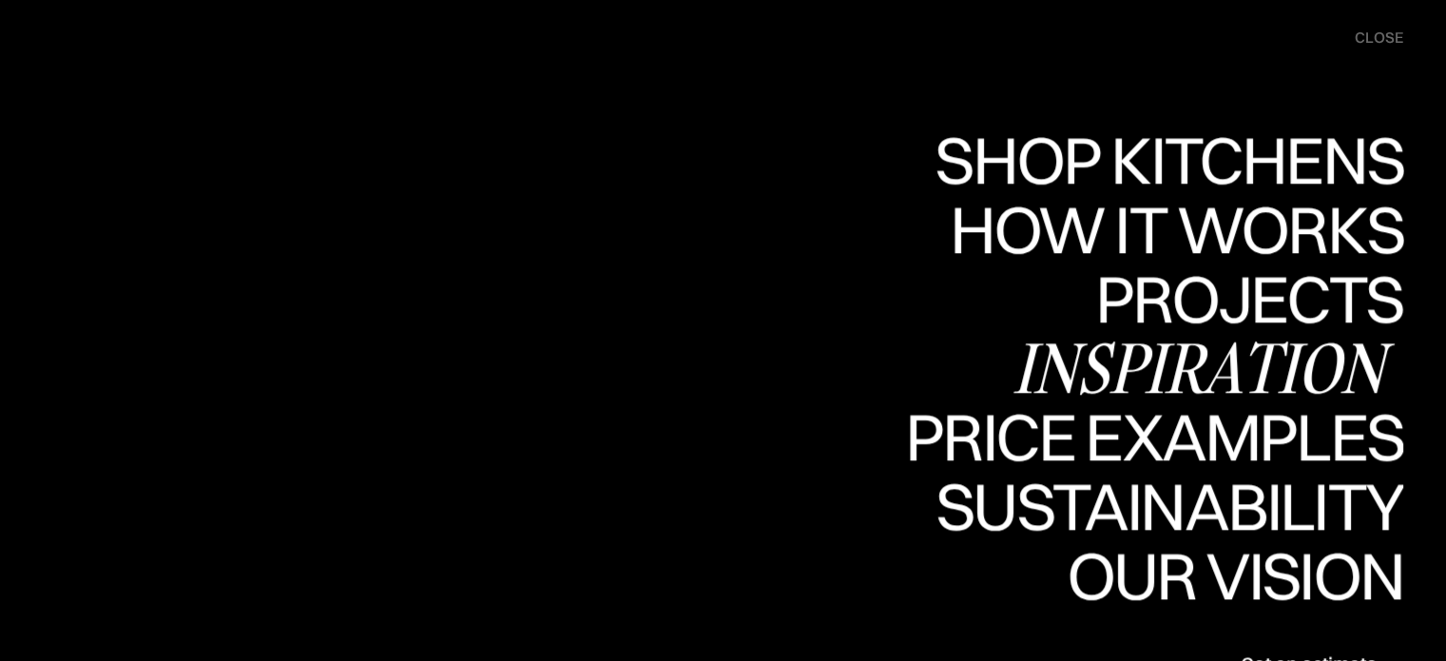
click at [1176, 365] on div "Inspiration" at bounding box center [1208, 368] width 391 height 67
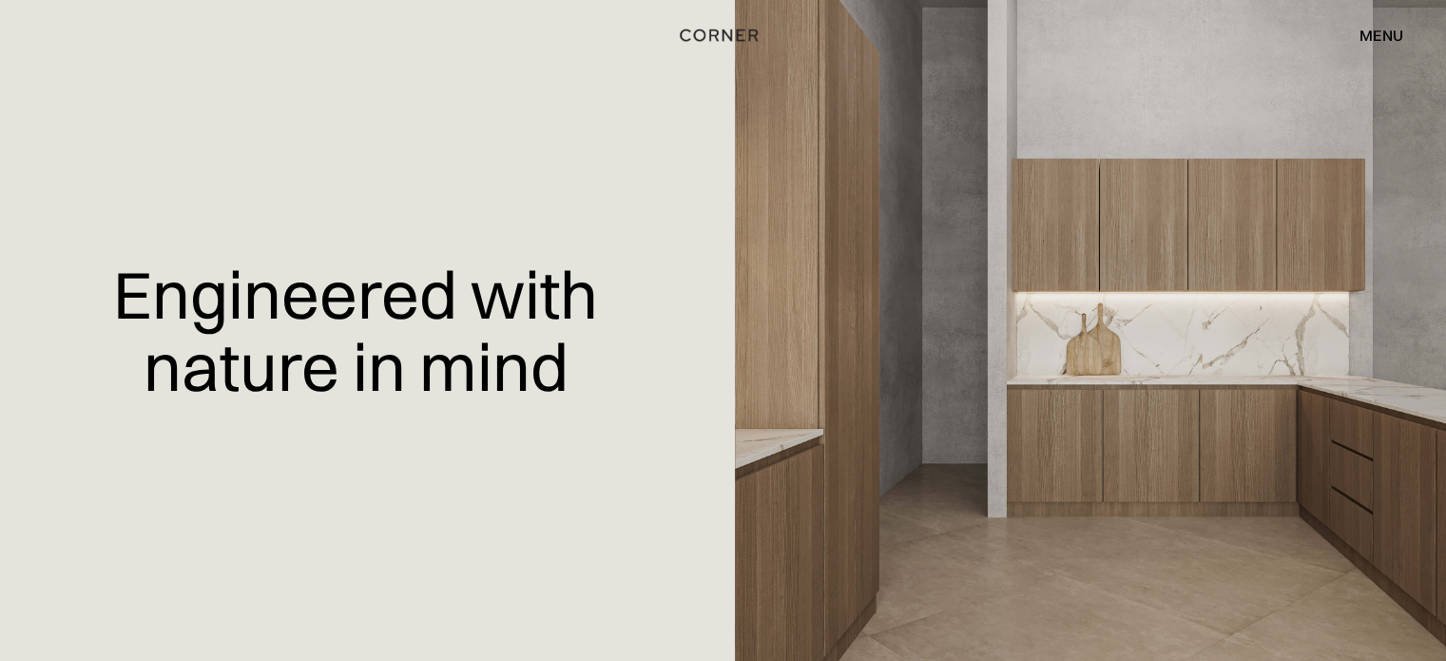
click at [1367, 28] on div "menu" at bounding box center [1382, 35] width 44 height 15
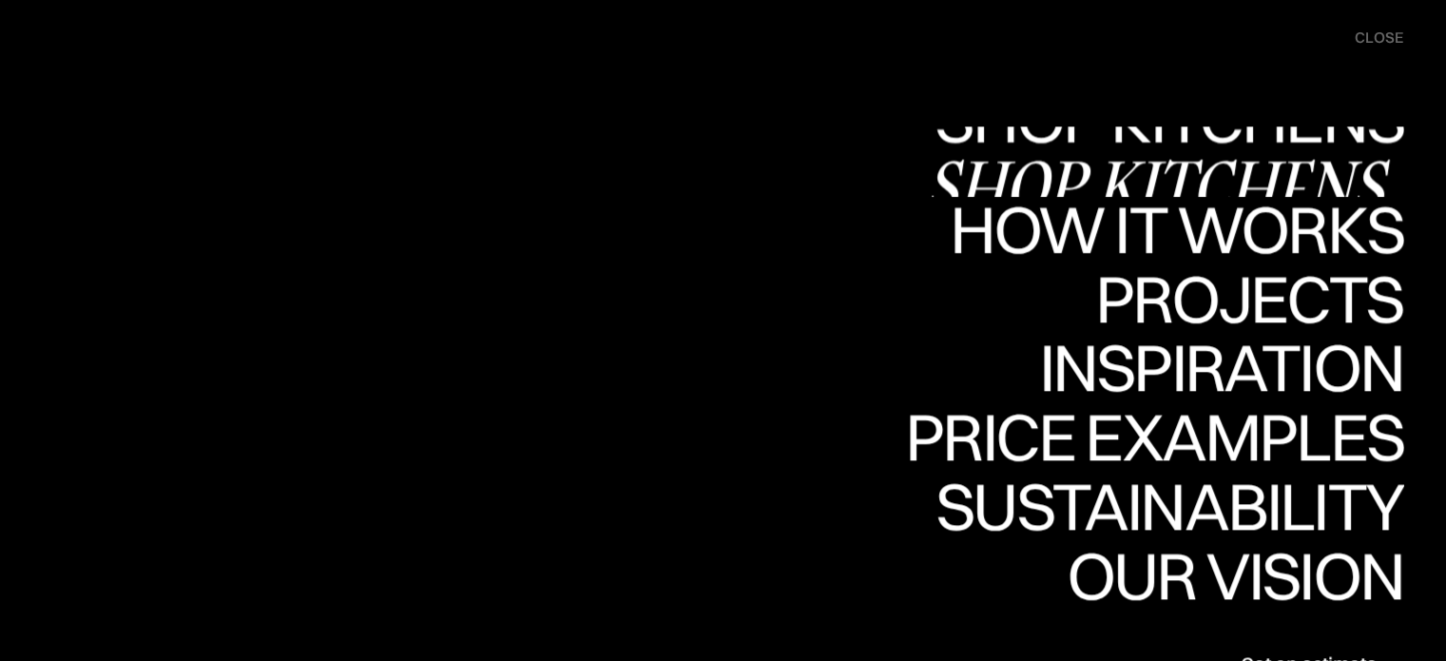
click at [1122, 166] on div "Shop Kitchens" at bounding box center [1164, 185] width 478 height 67
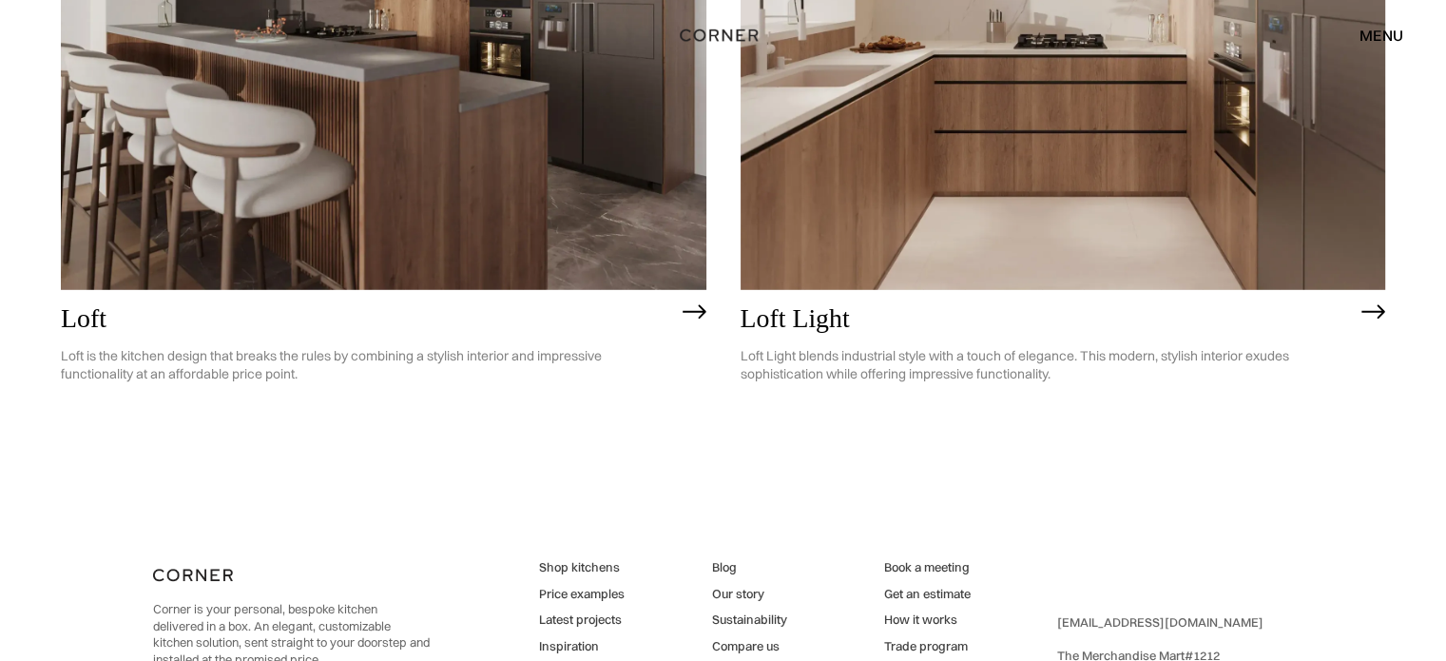
scroll to position [5339, 0]
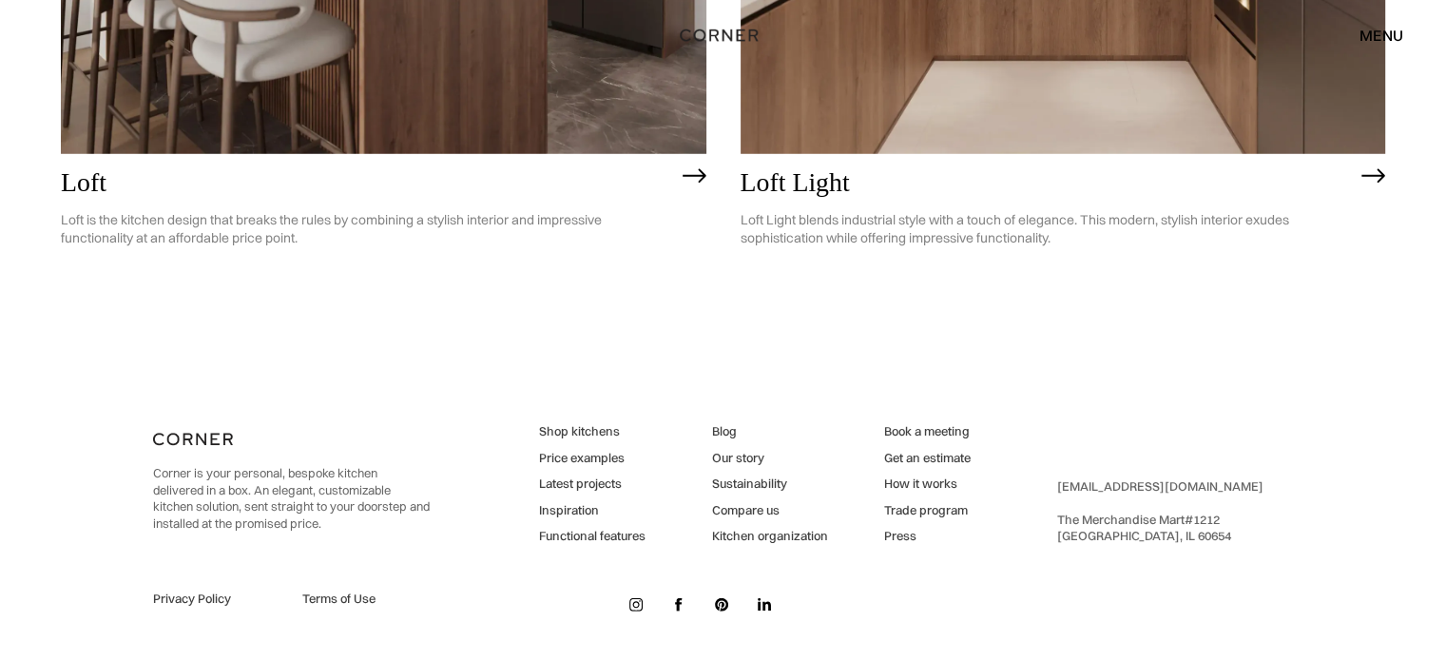
click at [764, 540] on link "Kitchen organization" at bounding box center [769, 536] width 116 height 17
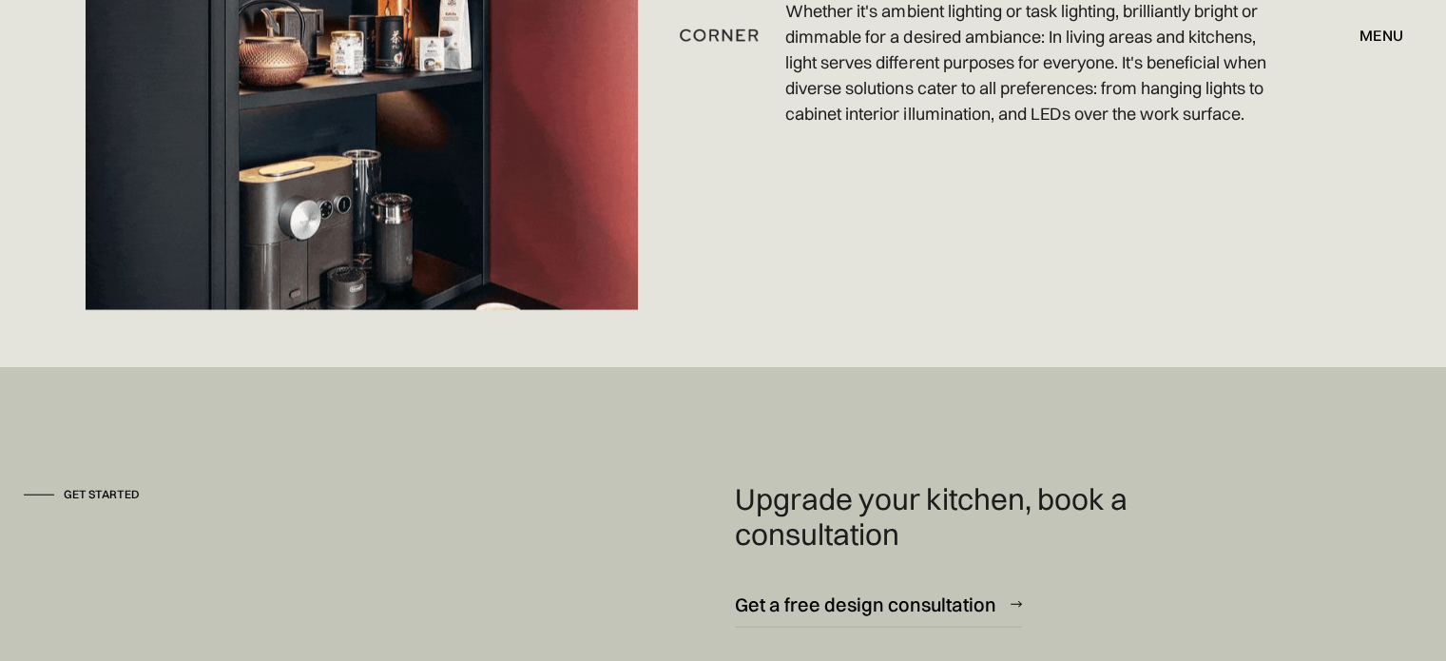
scroll to position [4910, 0]
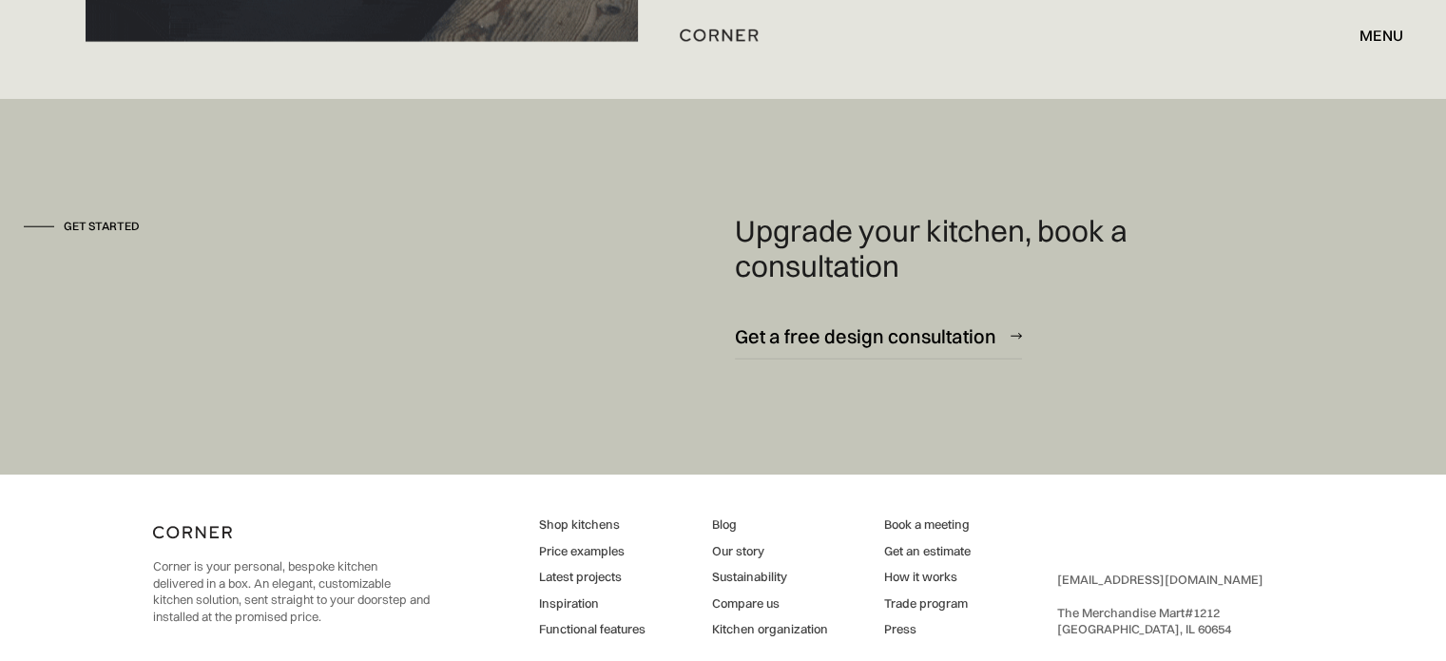
click at [1362, 30] on div "menu" at bounding box center [1382, 35] width 44 height 15
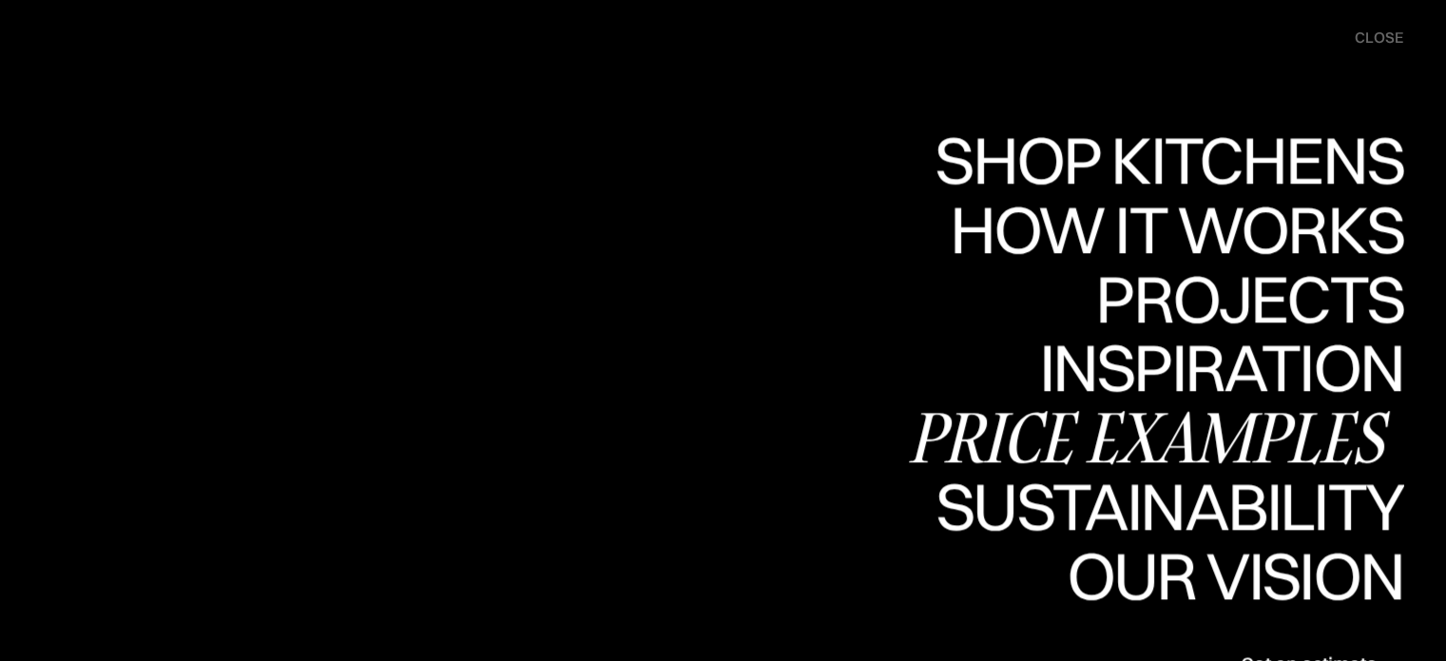
click at [1020, 442] on div "Price examples" at bounding box center [1154, 436] width 498 height 67
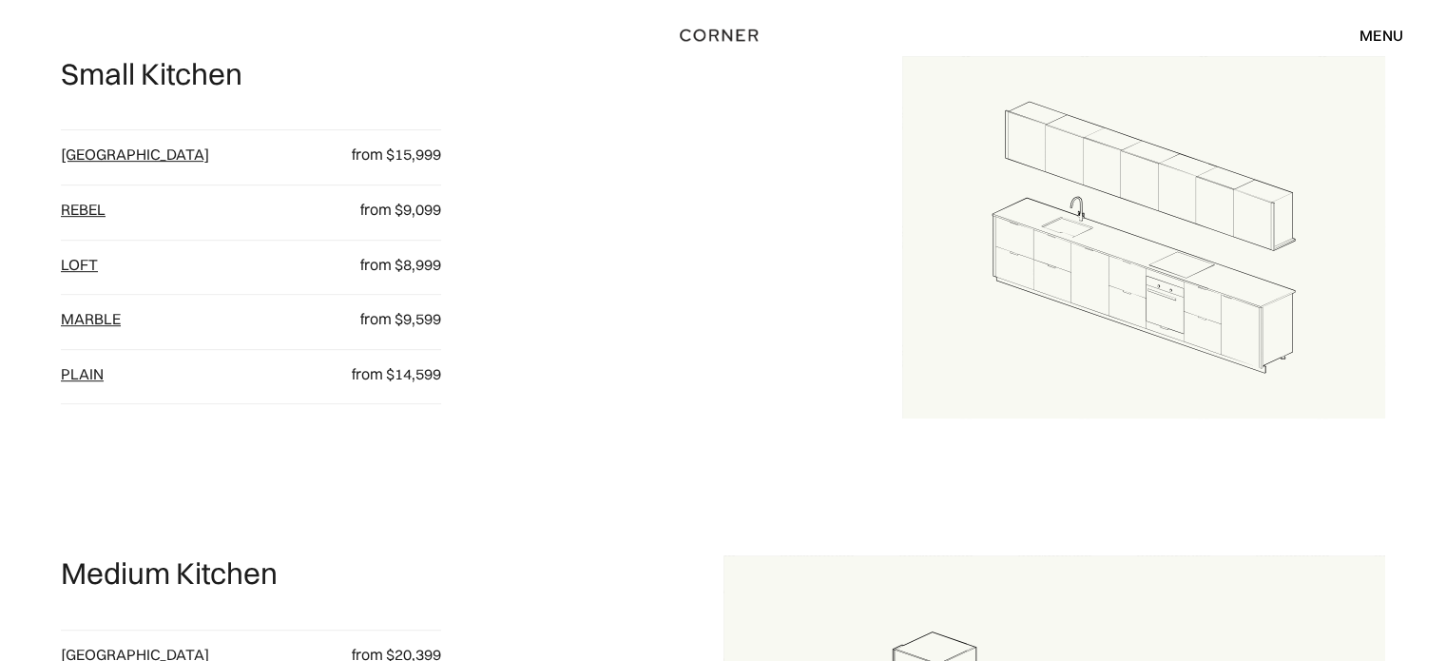
scroll to position [951, 0]
click at [79, 213] on link "Rebel" at bounding box center [83, 208] width 45 height 19
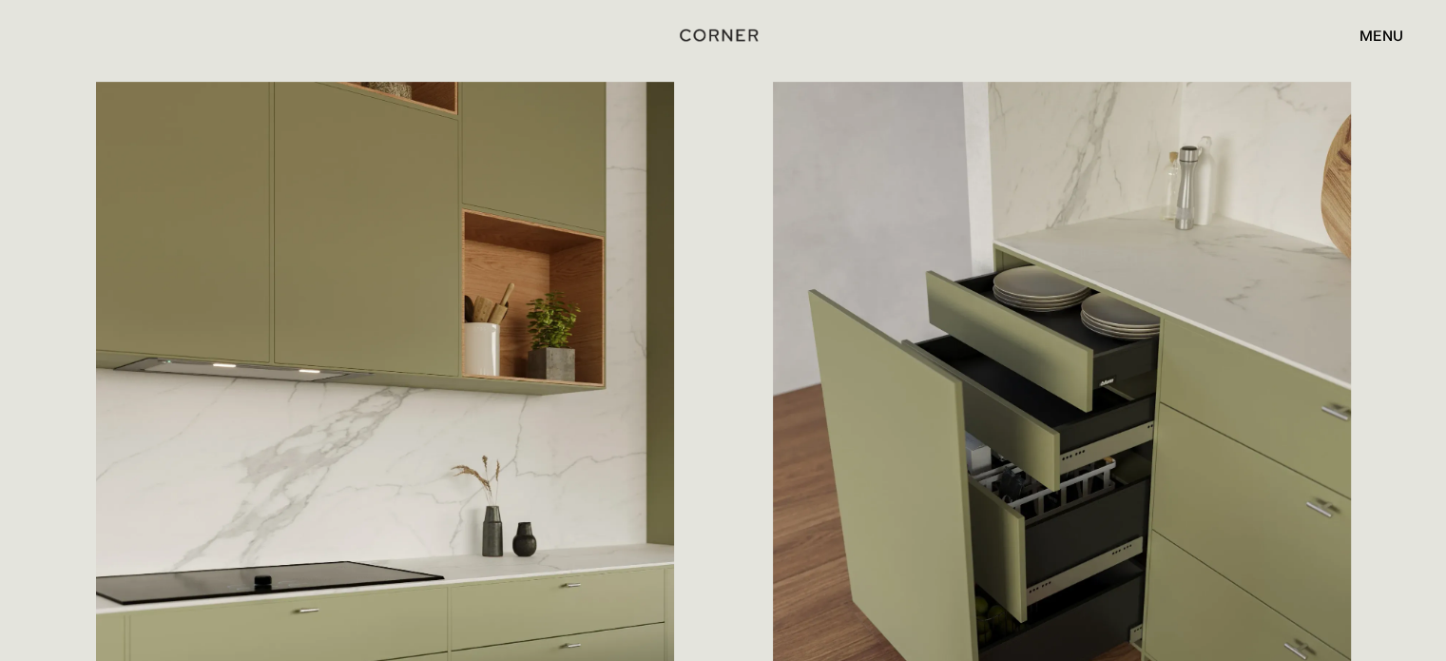
scroll to position [666, 0]
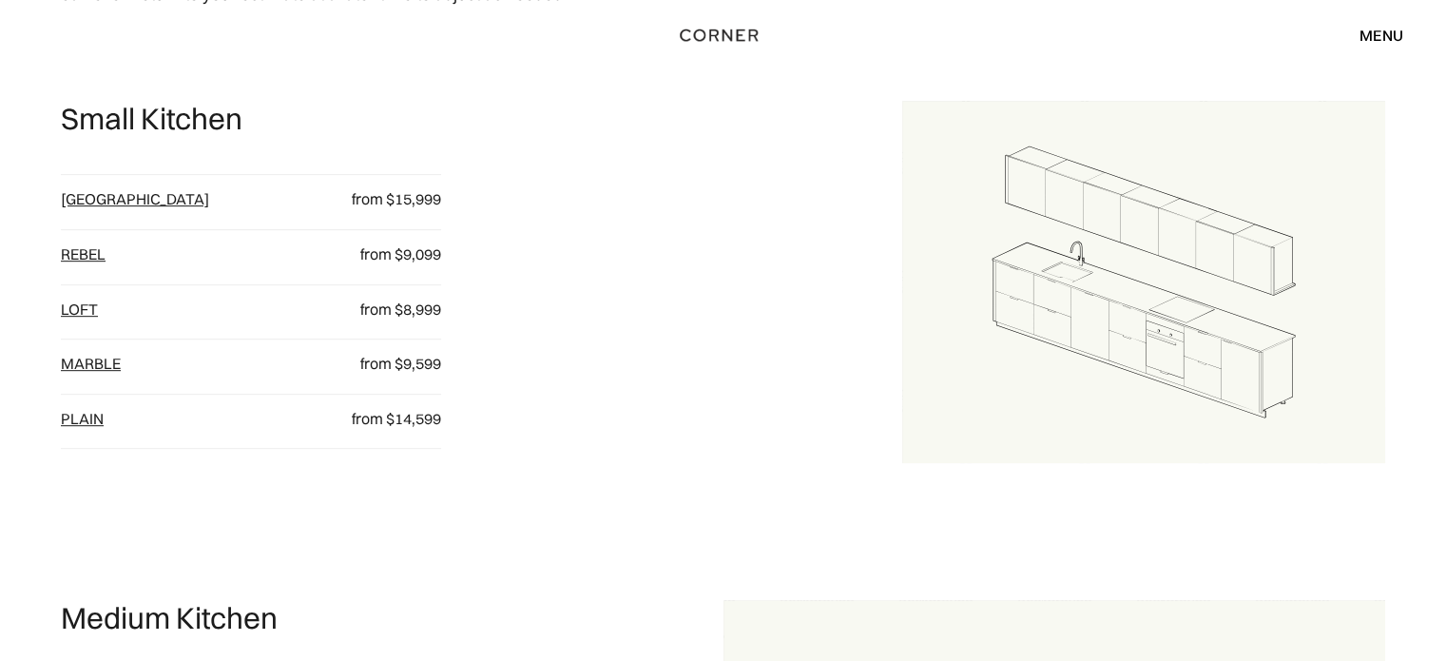
scroll to position [856, 0]
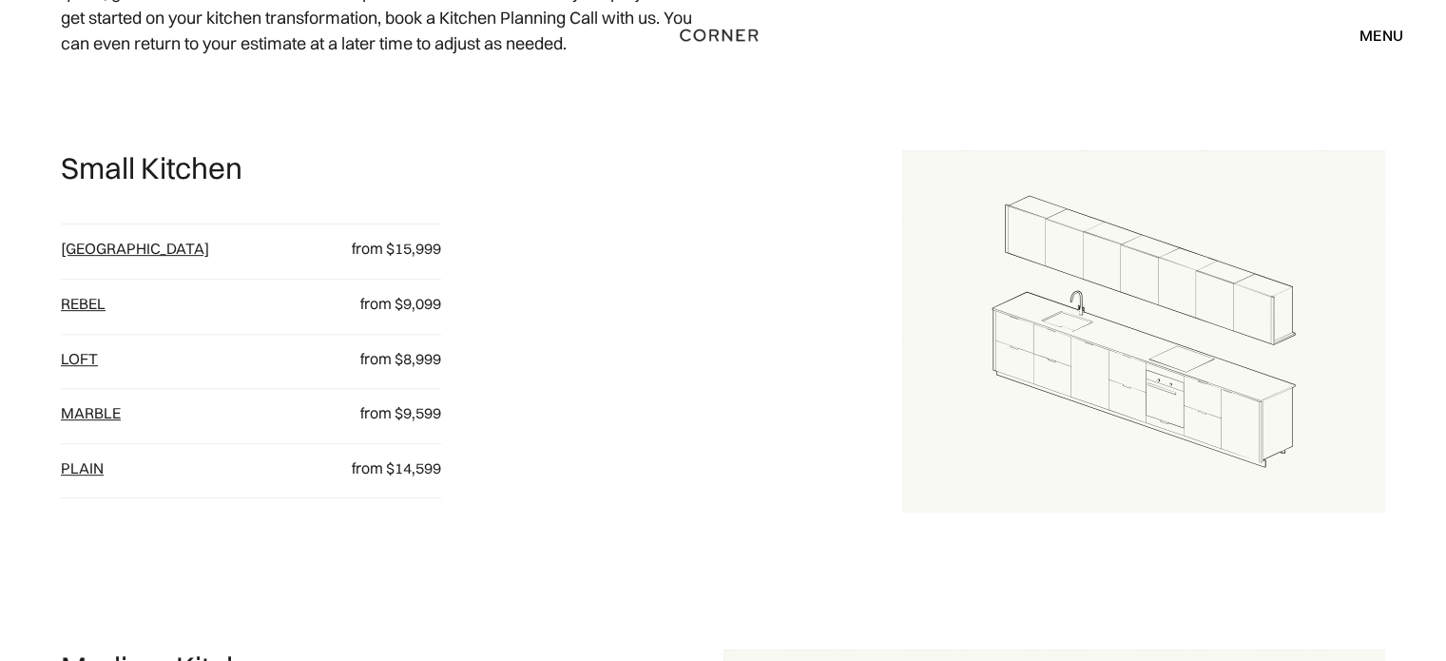
click at [90, 247] on link "[GEOGRAPHIC_DATA]" at bounding box center [135, 248] width 148 height 19
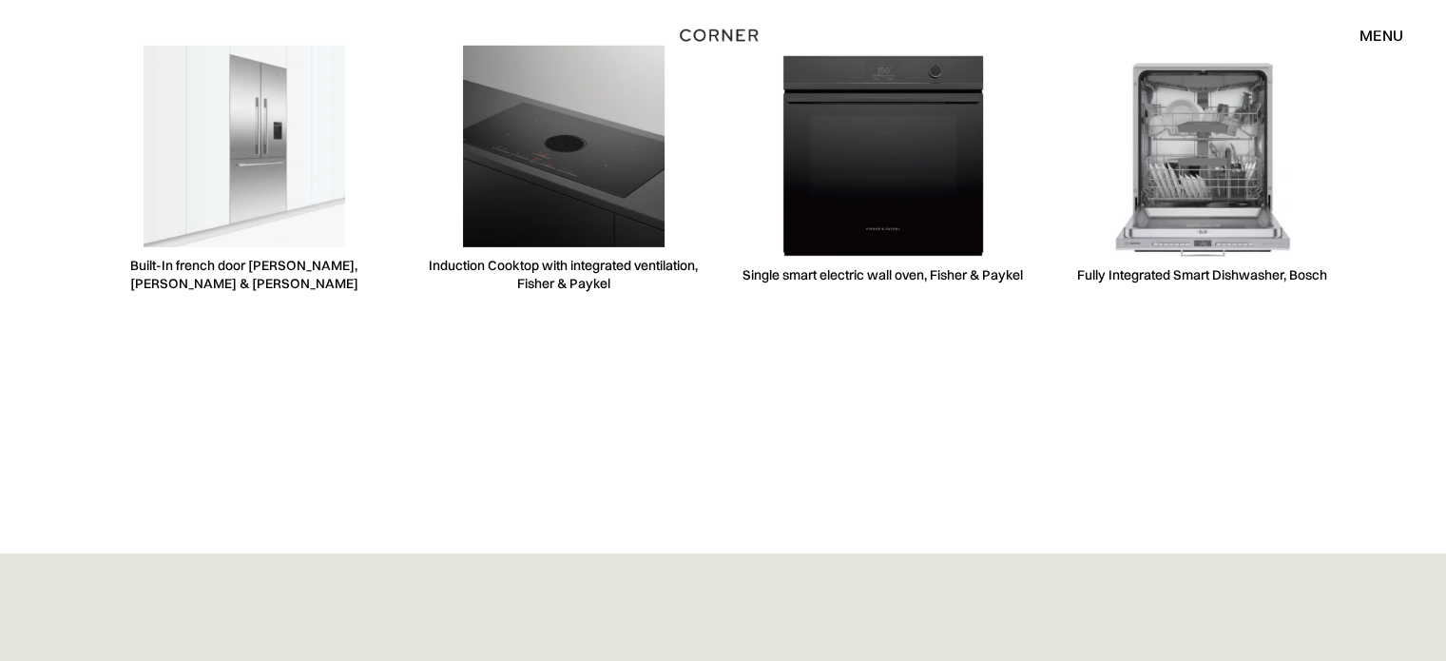
scroll to position [5990, 0]
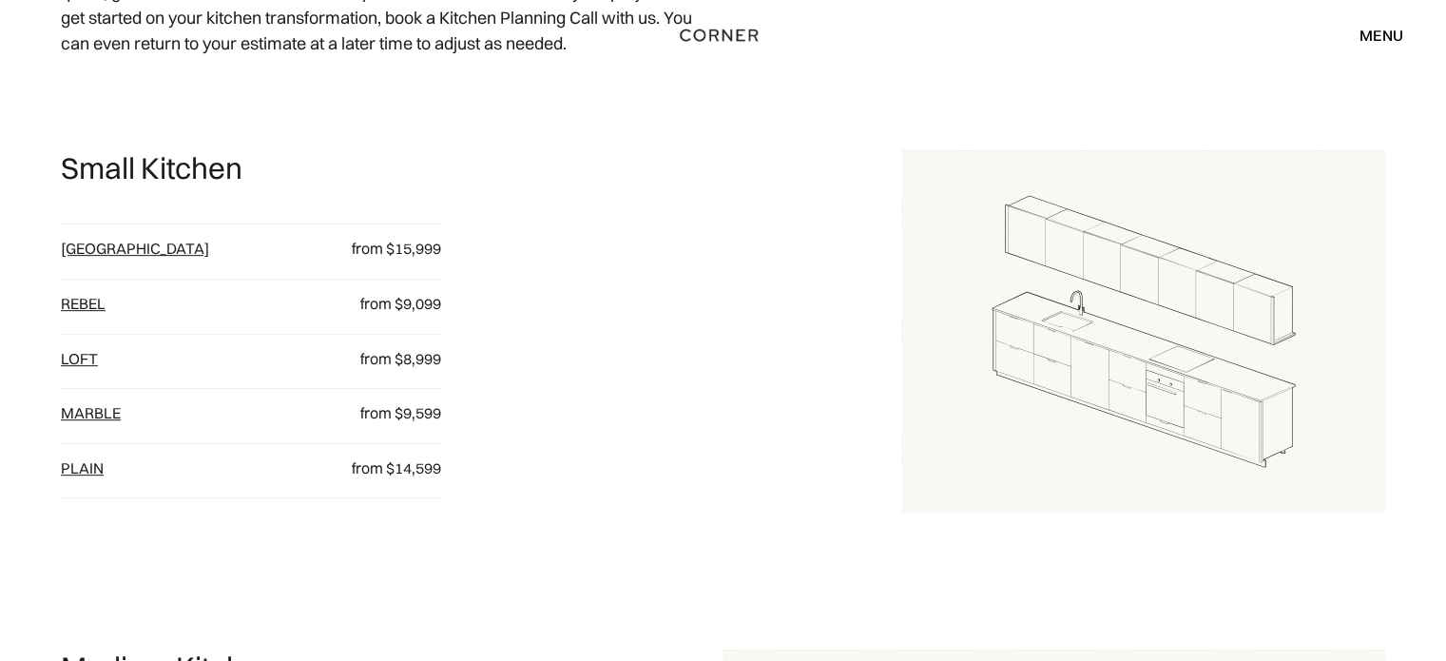
click at [73, 300] on link "Rebel" at bounding box center [83, 303] width 45 height 19
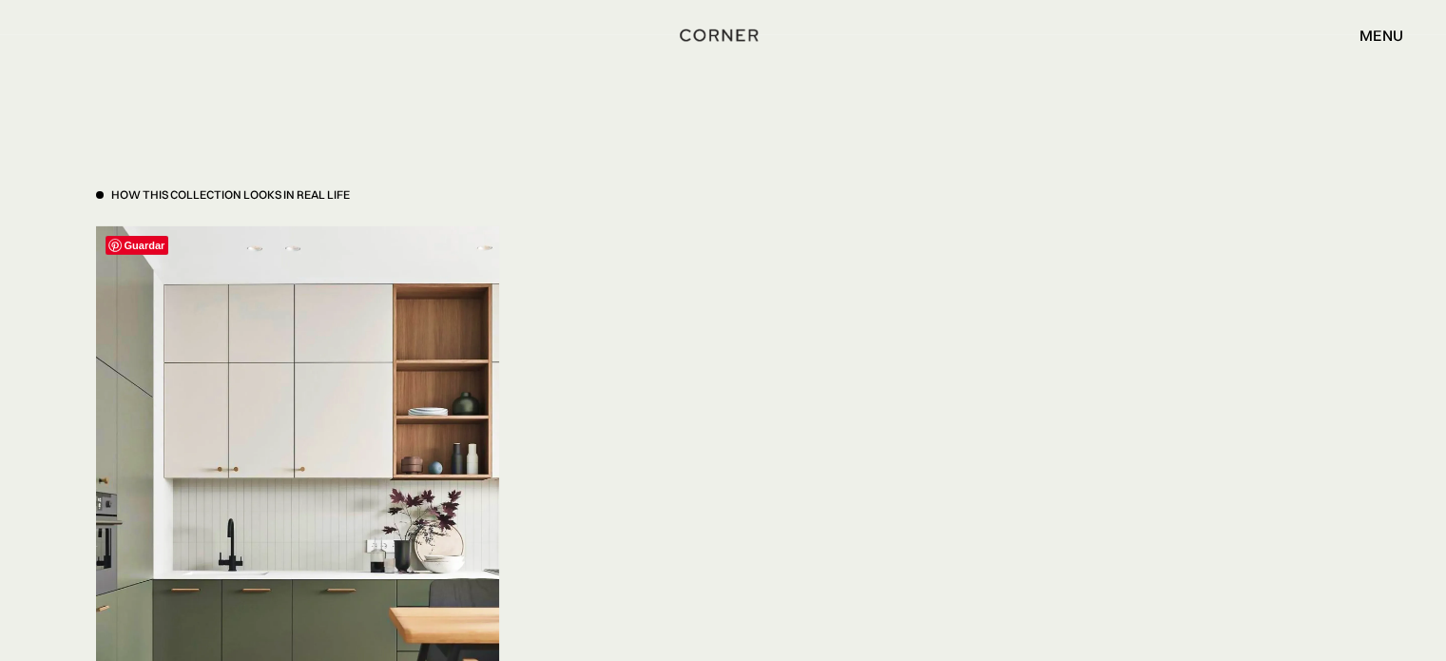
scroll to position [6466, 0]
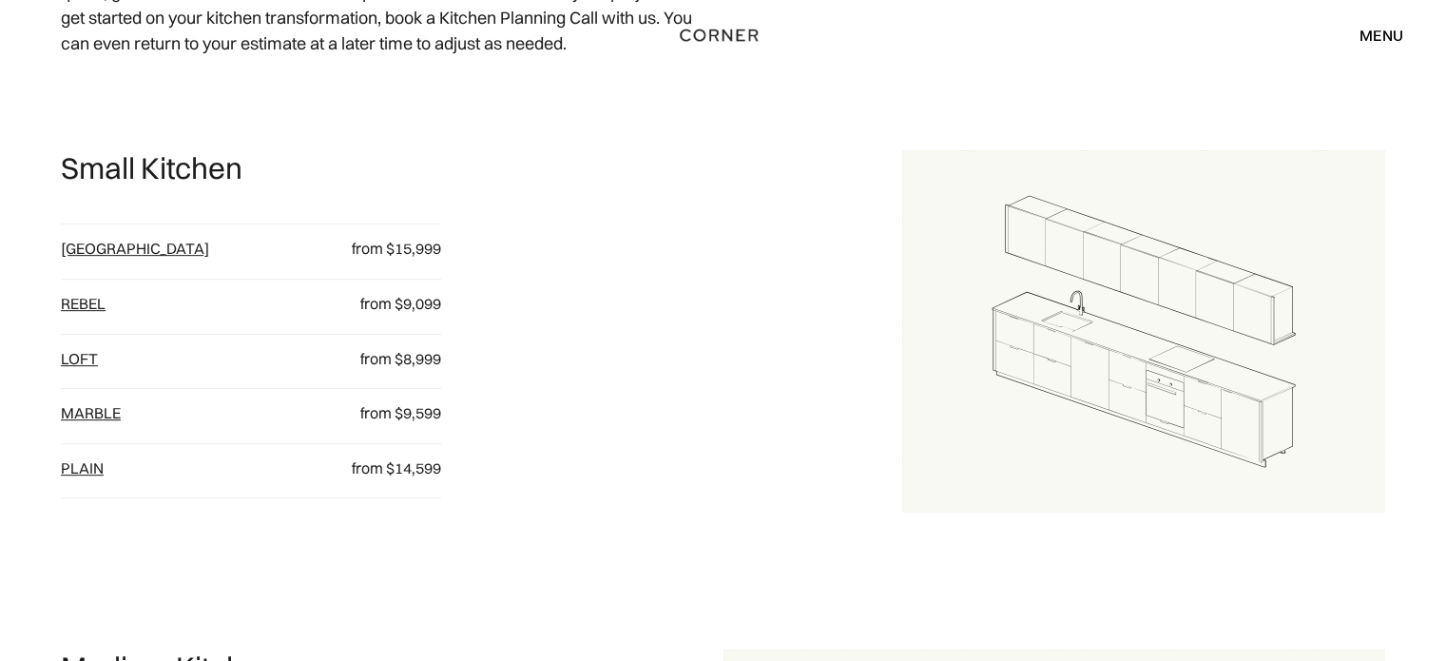
click at [85, 357] on link "loft" at bounding box center [79, 358] width 37 height 19
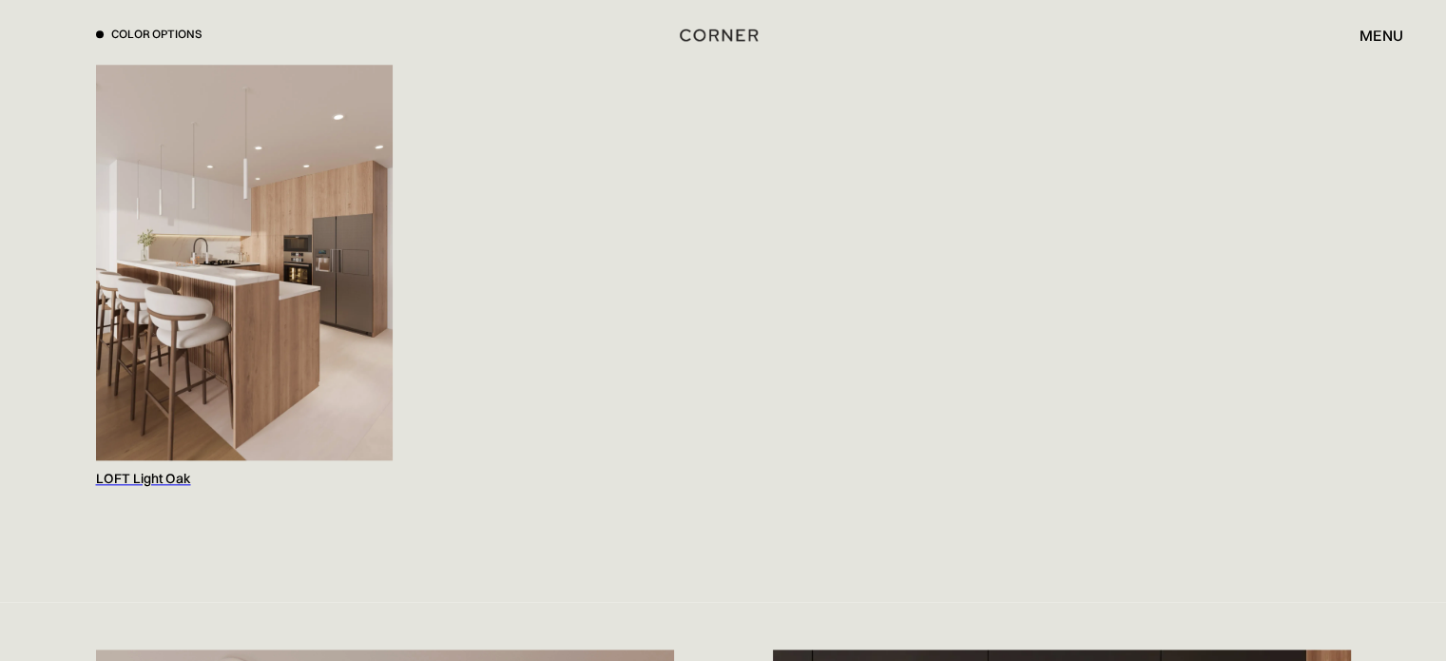
scroll to position [2092, 0]
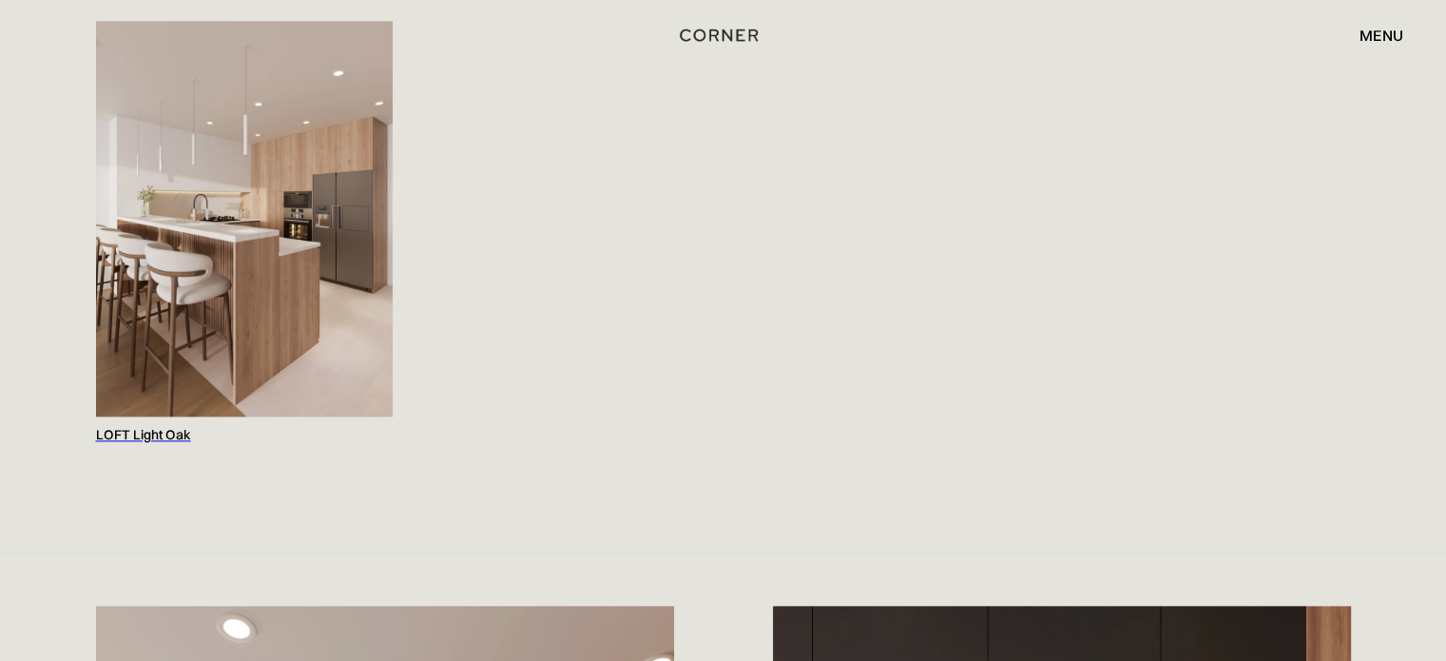
click at [280, 212] on img at bounding box center [244, 219] width 297 height 396
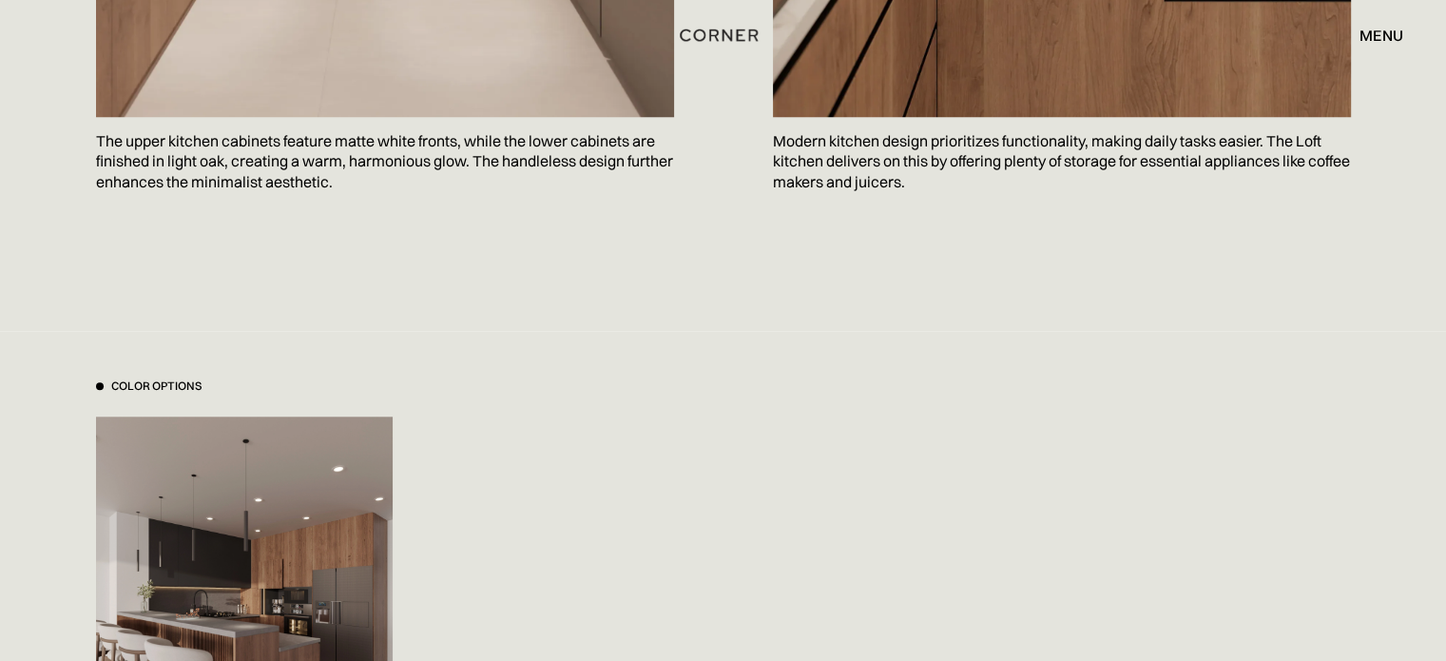
scroll to position [1997, 0]
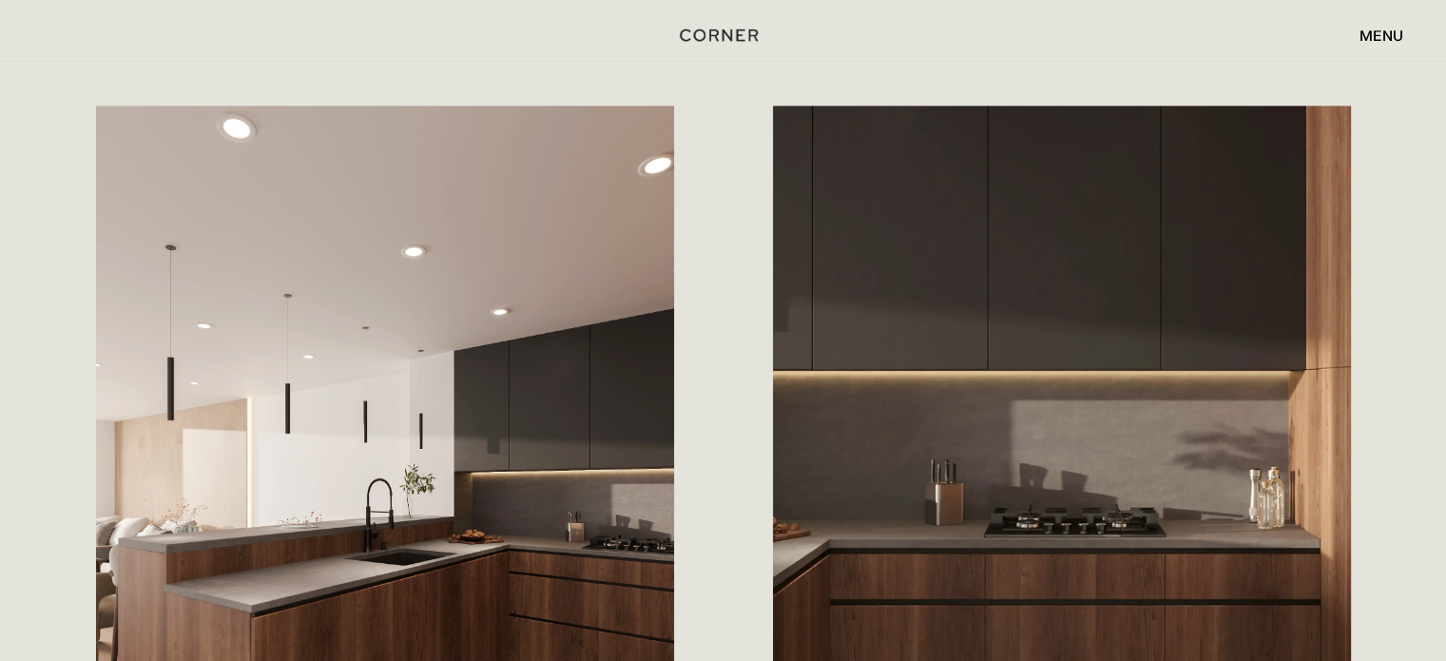
scroll to position [2662, 0]
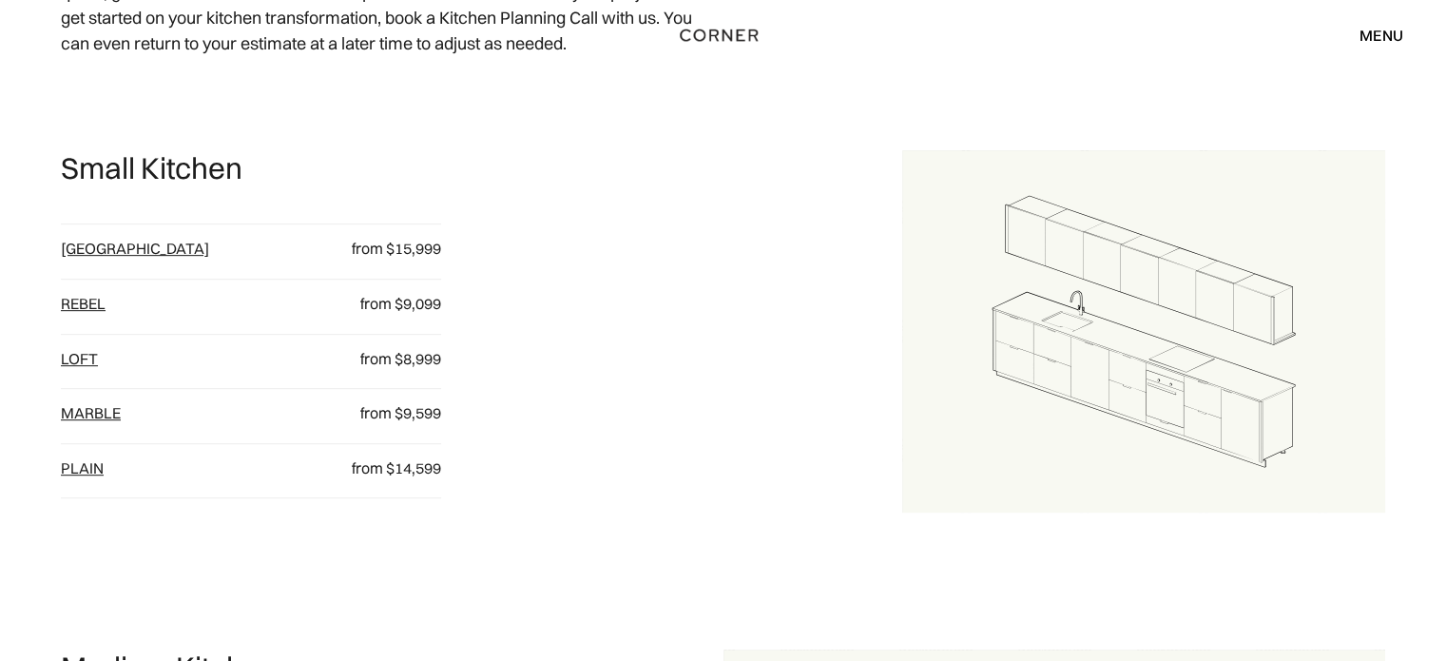
click at [91, 416] on link "Marble" at bounding box center [91, 412] width 60 height 19
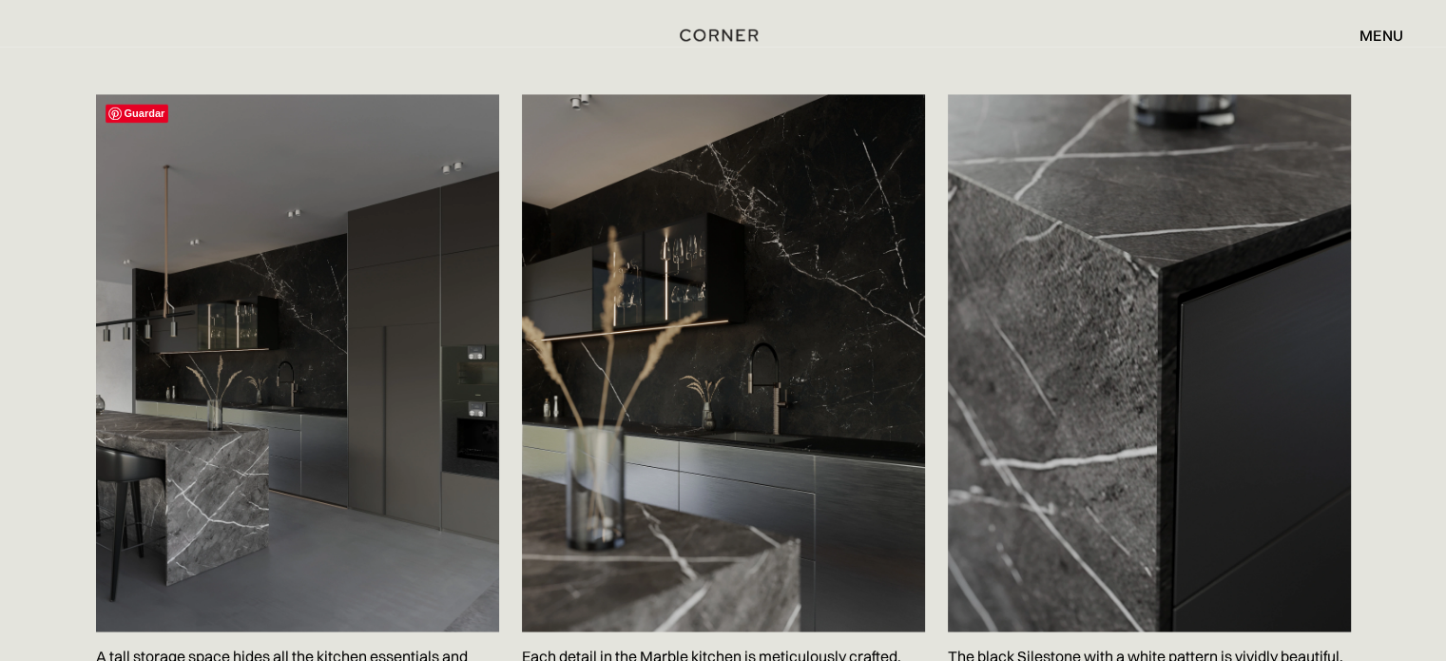
scroll to position [3138, 0]
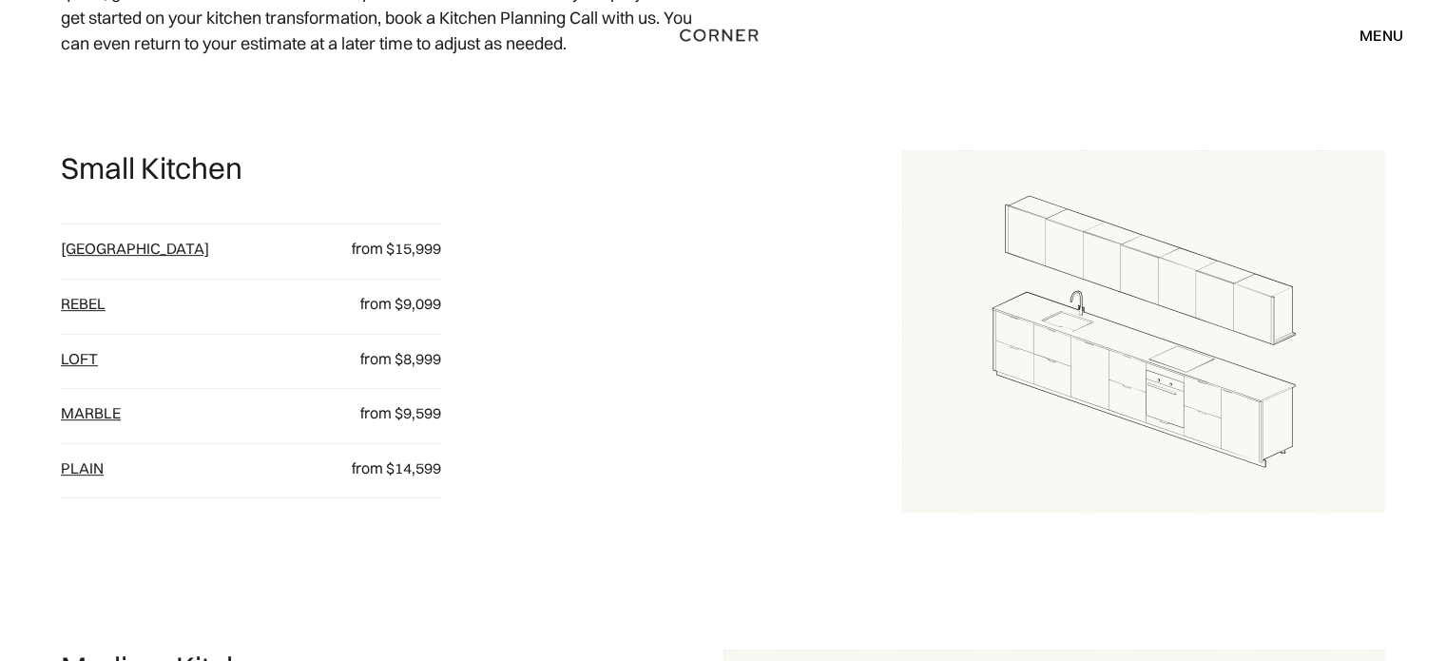
click at [69, 468] on link "plain" at bounding box center [82, 467] width 43 height 19
